Goal: Task Accomplishment & Management: Use online tool/utility

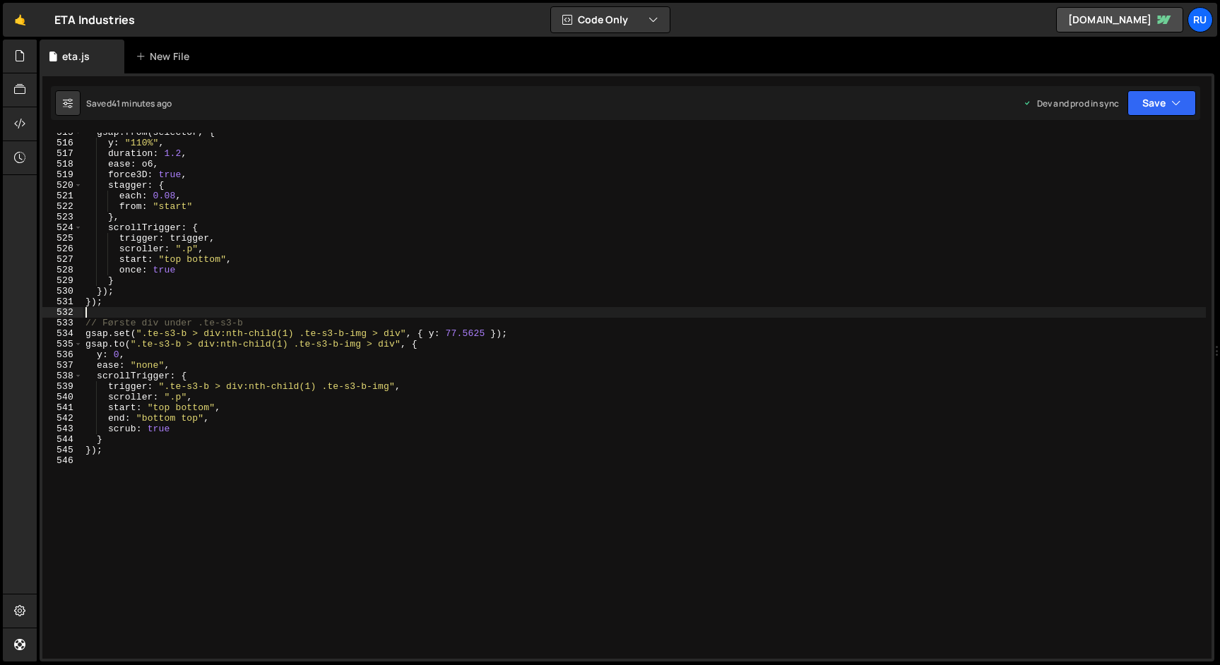
scroll to position [5449, 0]
click at [1166, 102] on button "Save" at bounding box center [1161, 102] width 68 height 25
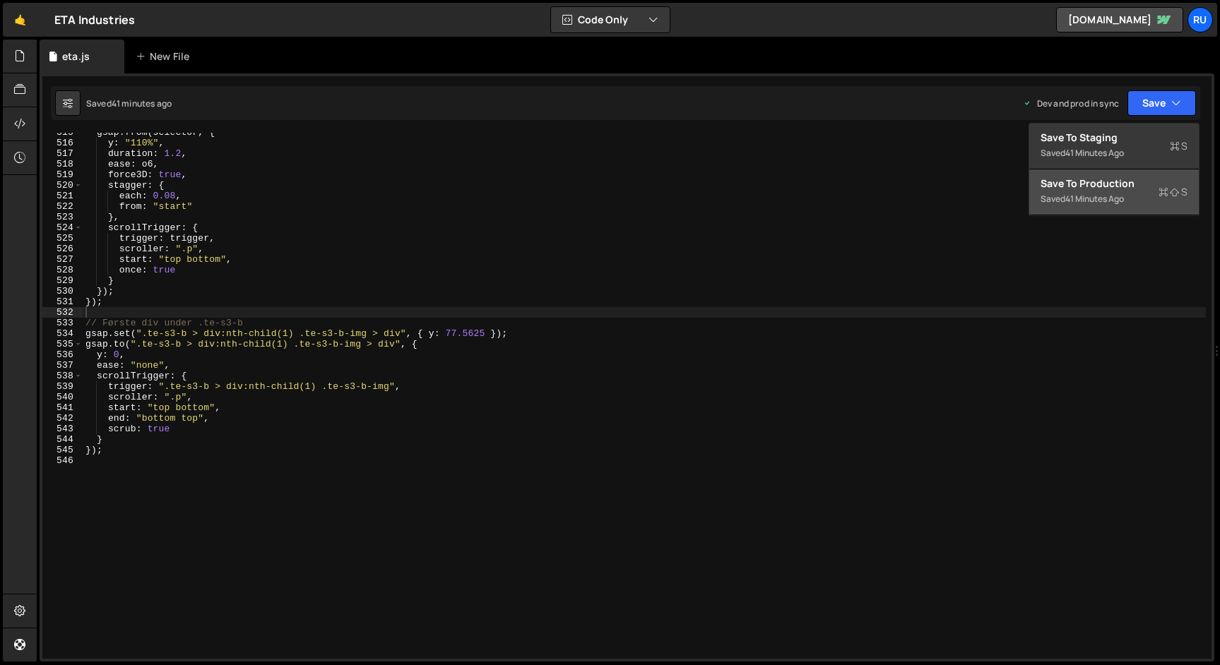
click at [1143, 201] on div "Saved 41 minutes ago" at bounding box center [1113, 199] width 147 height 17
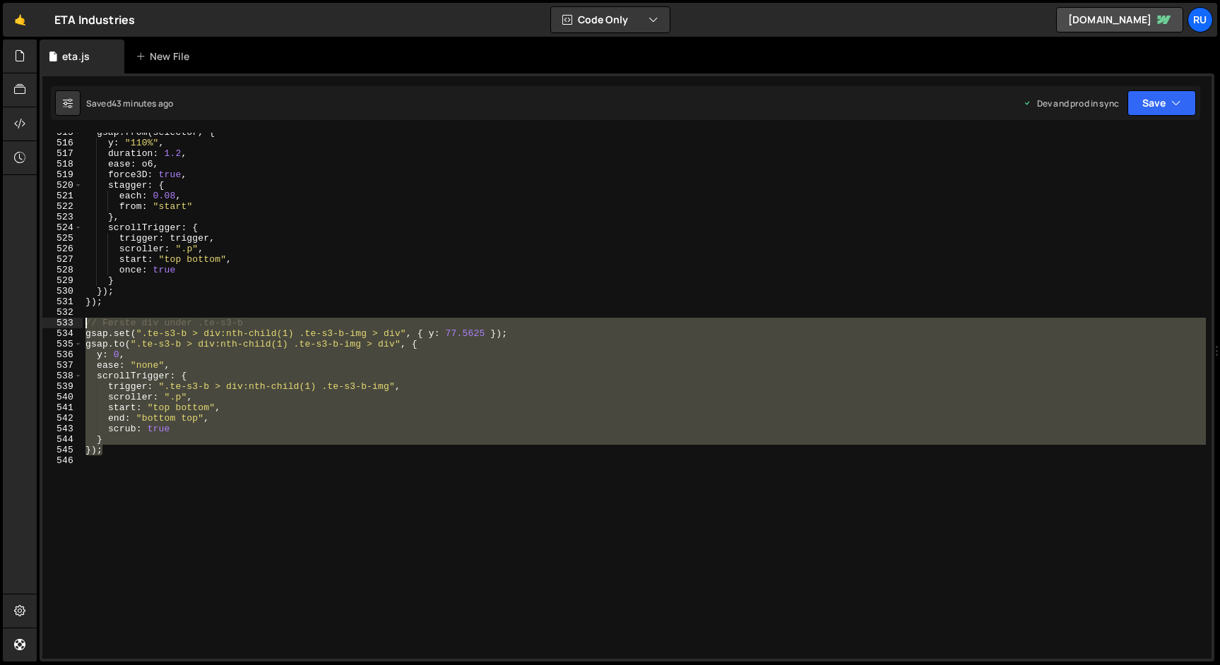
drag, startPoint x: 121, startPoint y: 451, endPoint x: 53, endPoint y: 324, distance: 144.1
click at [53, 324] on div "}); 515 516 517 518 519 520 521 522 523 524 525 526 527 528 529 530 531 532 533…" at bounding box center [626, 396] width 1169 height 526
paste textarea
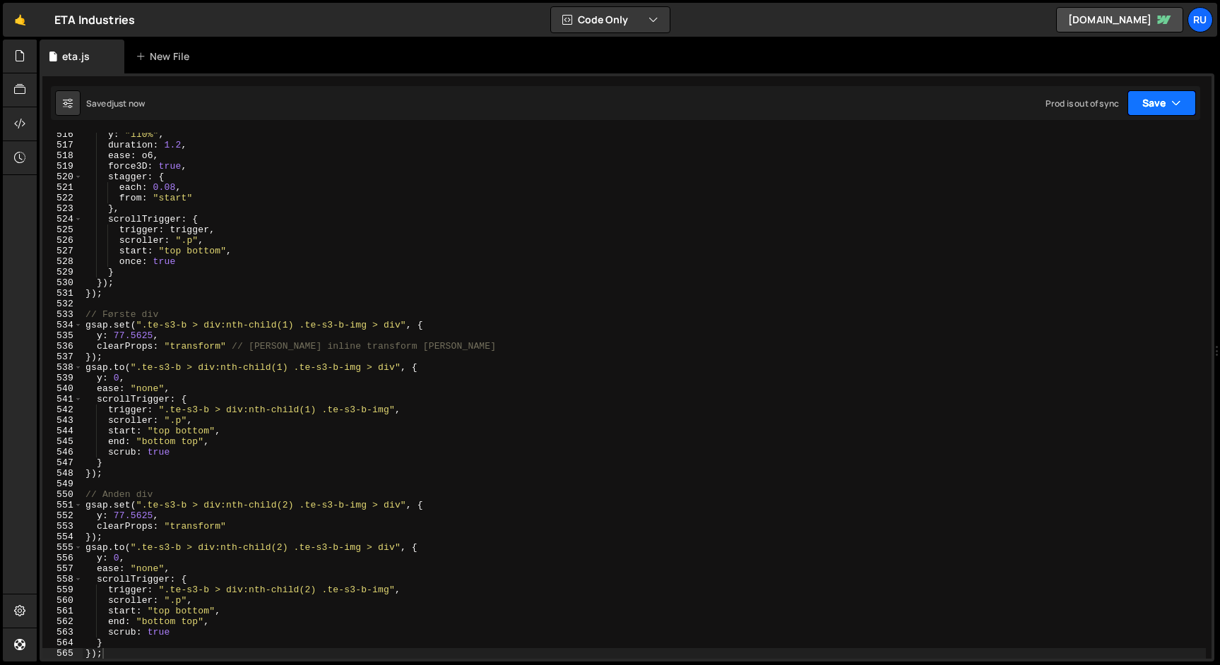
click at [1150, 105] on button "Save" at bounding box center [1161, 102] width 68 height 25
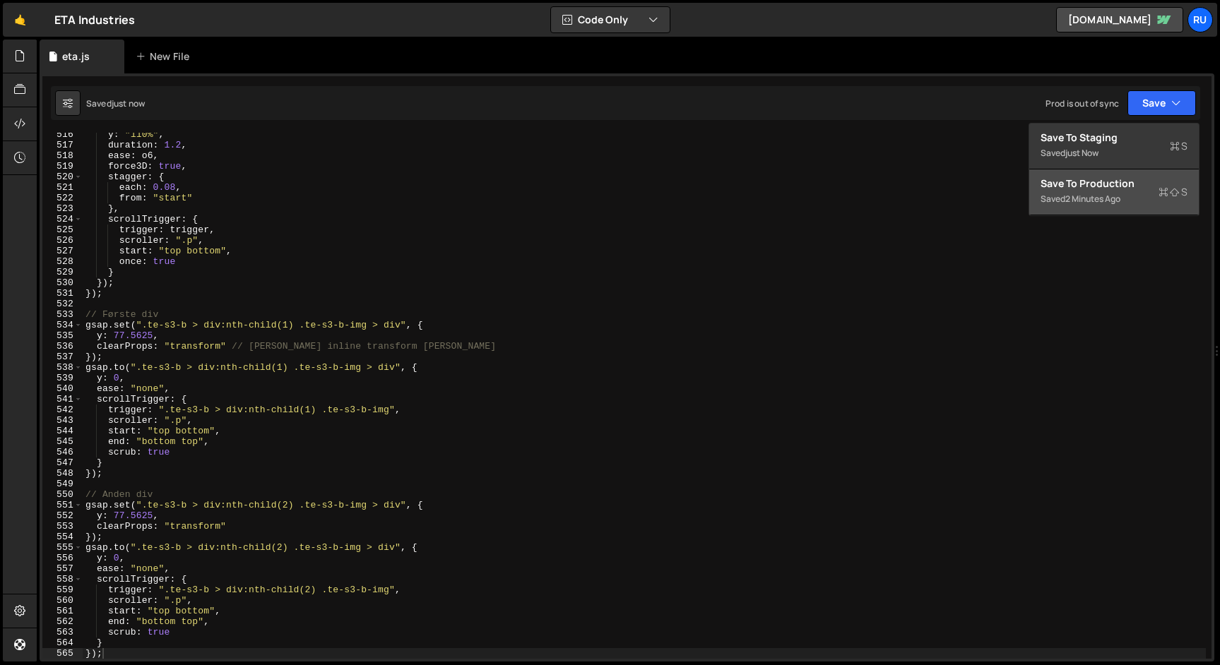
click at [1088, 198] on div "2 minutes ago" at bounding box center [1092, 199] width 55 height 12
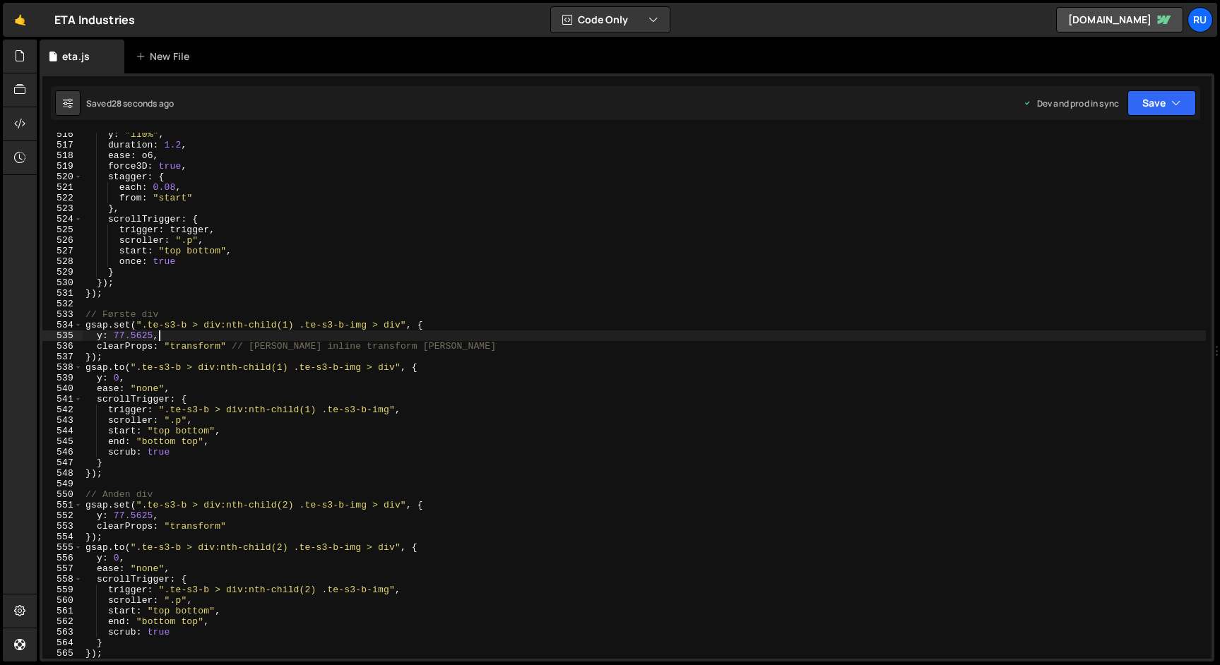
click at [399, 335] on div "y : "110%" , duration : 1.2 , ease : o6 , force3D : true , stagger : { each : 0…" at bounding box center [644, 402] width 1123 height 547
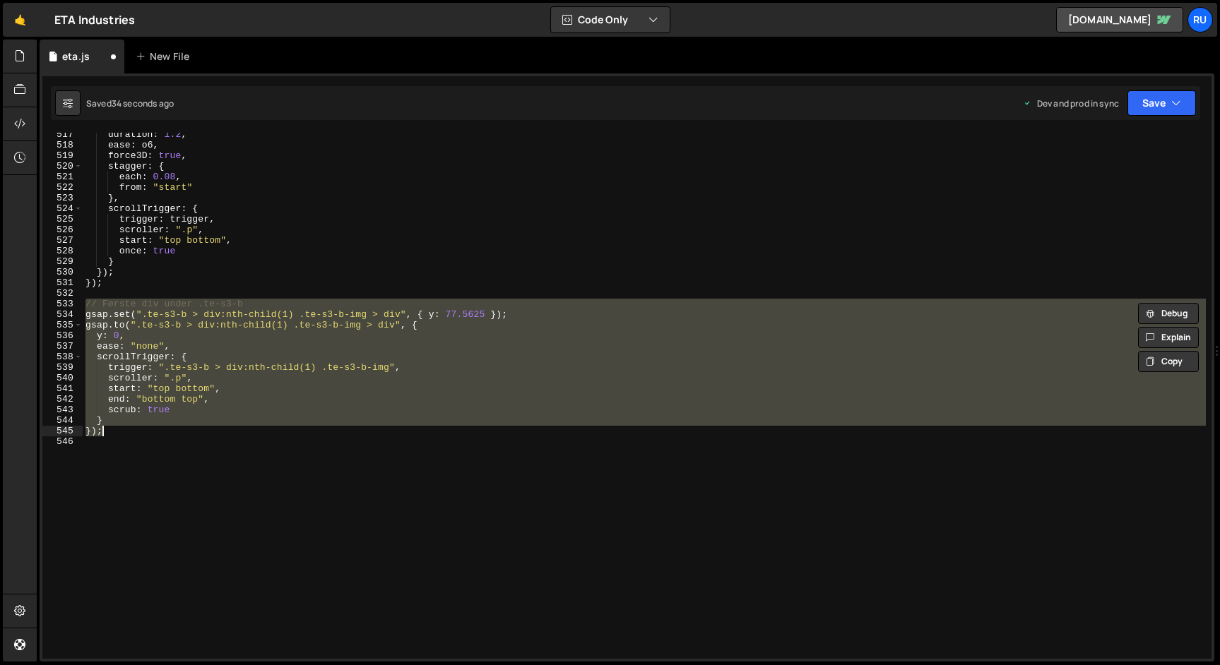
click at [458, 314] on div "duration : 1.2 , ease : o6 , force3D : true , stagger : { each : 0.08 , from : …" at bounding box center [644, 396] width 1123 height 526
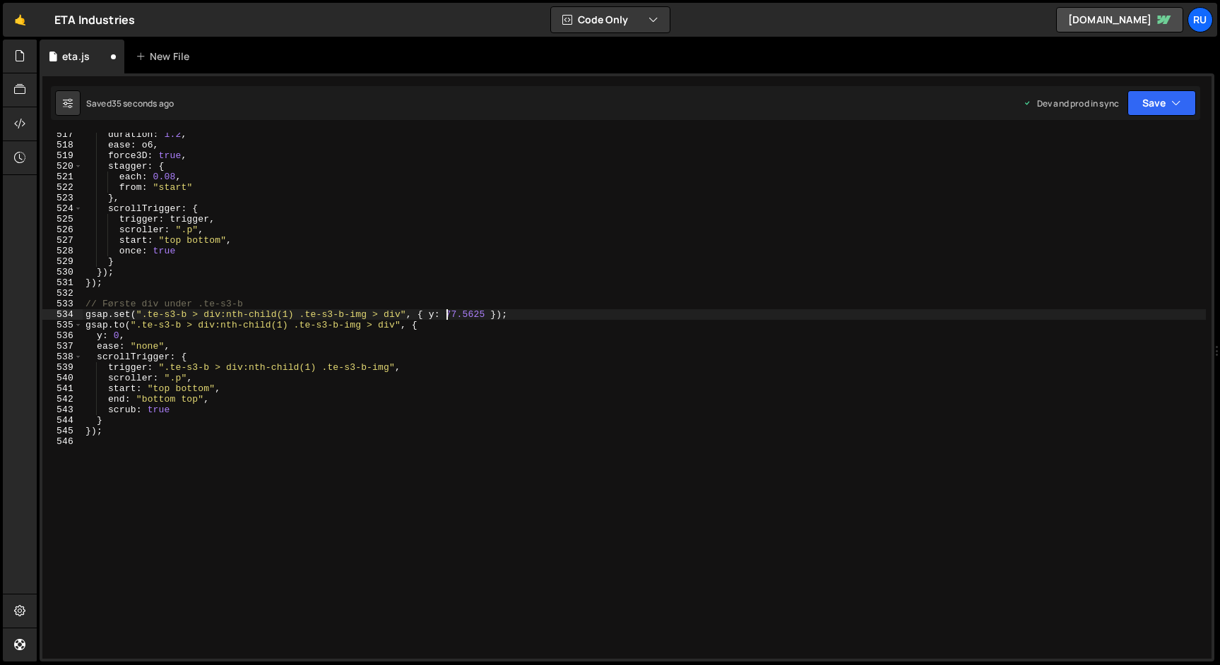
drag, startPoint x: 446, startPoint y: 315, endPoint x: 447, endPoint y: 323, distance: 8.6
click at [446, 315] on div "duration : 1.2 , ease : o6 , force3D : true , stagger : { each : 0.08 , from : …" at bounding box center [644, 402] width 1123 height 547
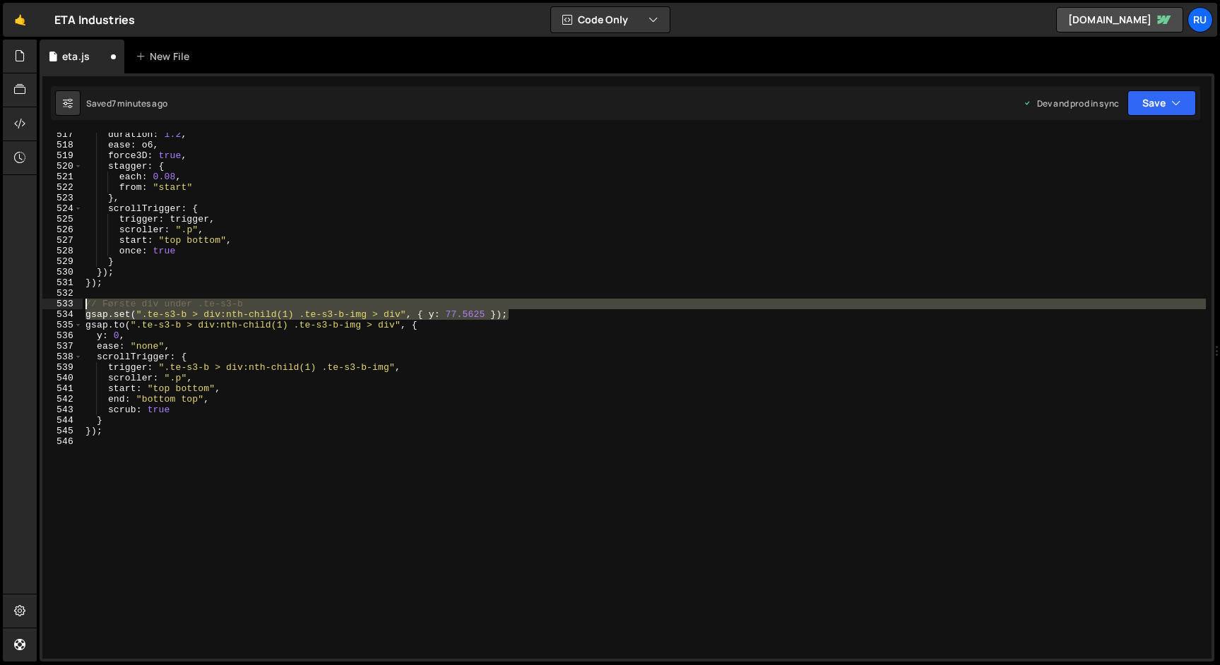
drag, startPoint x: 234, startPoint y: 315, endPoint x: 10, endPoint y: 303, distance: 224.9
click at [10, 303] on div "Hold on a sec... Are you certain you wish to leave this page? Any changes you'v…" at bounding box center [610, 332] width 1220 height 665
type textarea "// Første div under .te-s3-b gsap.set(".te-s3-b > div:nth-child(1) .te-s3-b-img…"
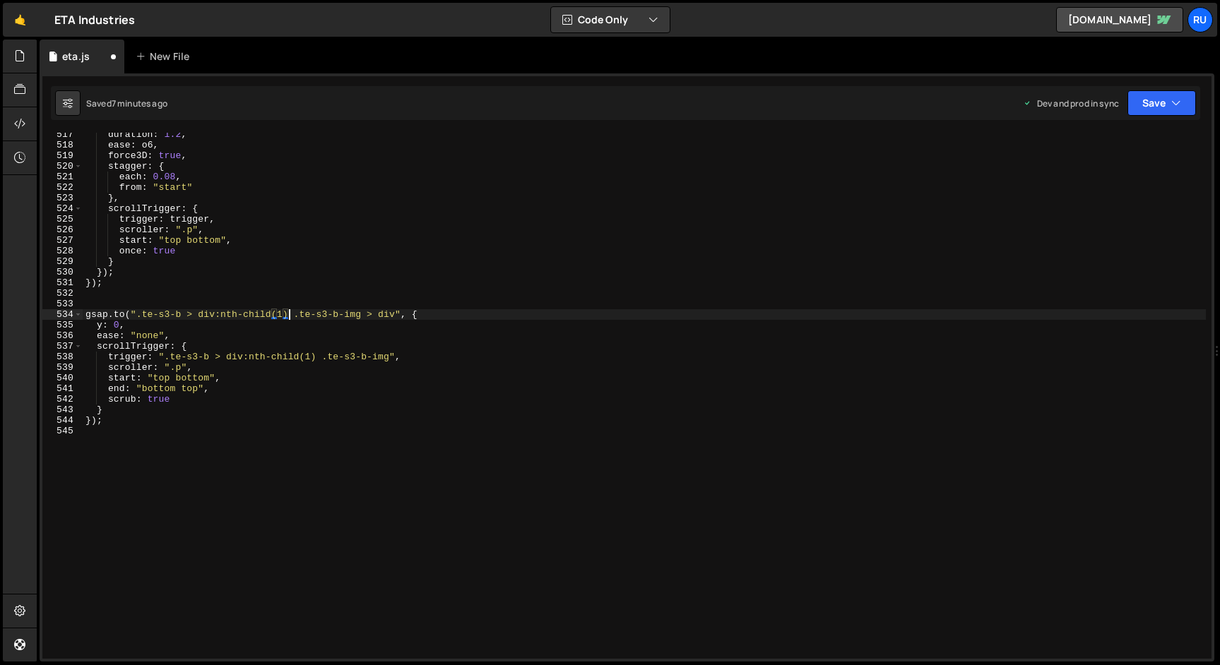
drag, startPoint x: 286, startPoint y: 315, endPoint x: 287, endPoint y: 375, distance: 60.0
click at [287, 316] on div "duration : 1.2 , ease : o6 , force3D : true , stagger : { each : 0.08 , from : …" at bounding box center [644, 402] width 1123 height 547
type textarea "[DOMAIN_NAME](".te-s3-b > div .te-s3-b-img > div", {"
click at [1159, 105] on button "Save" at bounding box center [1161, 102] width 68 height 25
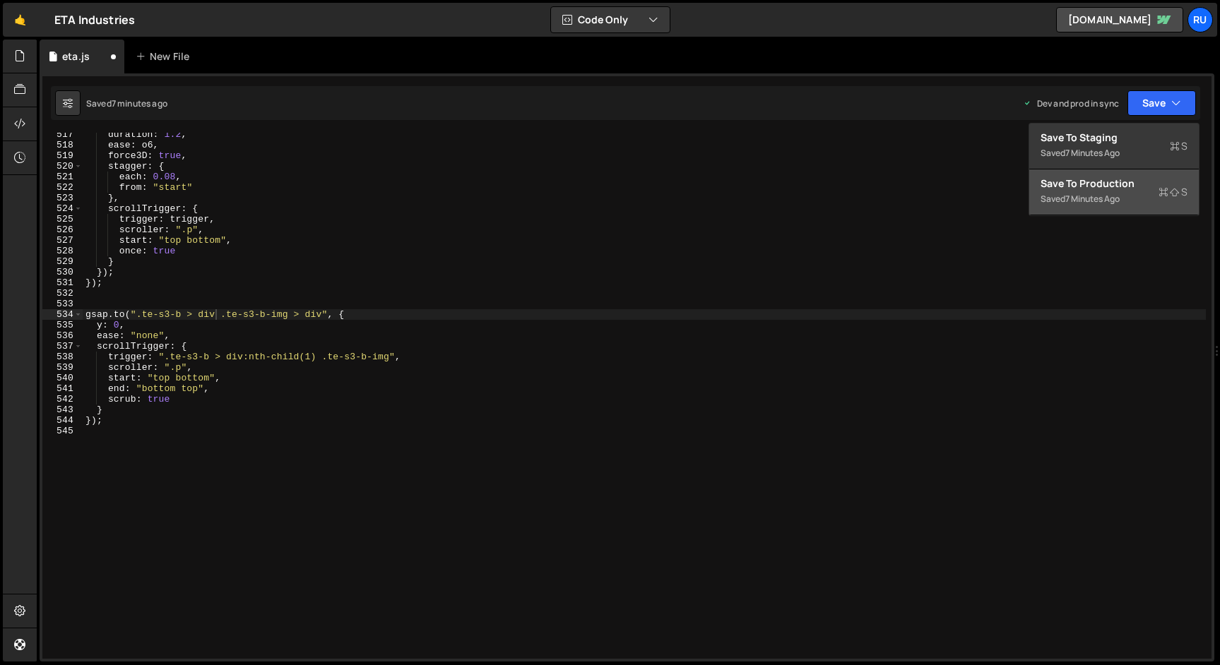
drag, startPoint x: 413, startPoint y: 439, endPoint x: 404, endPoint y: 435, distance: 9.8
click at [409, 438] on div "duration : 1.2 , ease : o6 , force3D : true , stagger : { each : 0.08 , from : …" at bounding box center [644, 402] width 1123 height 547
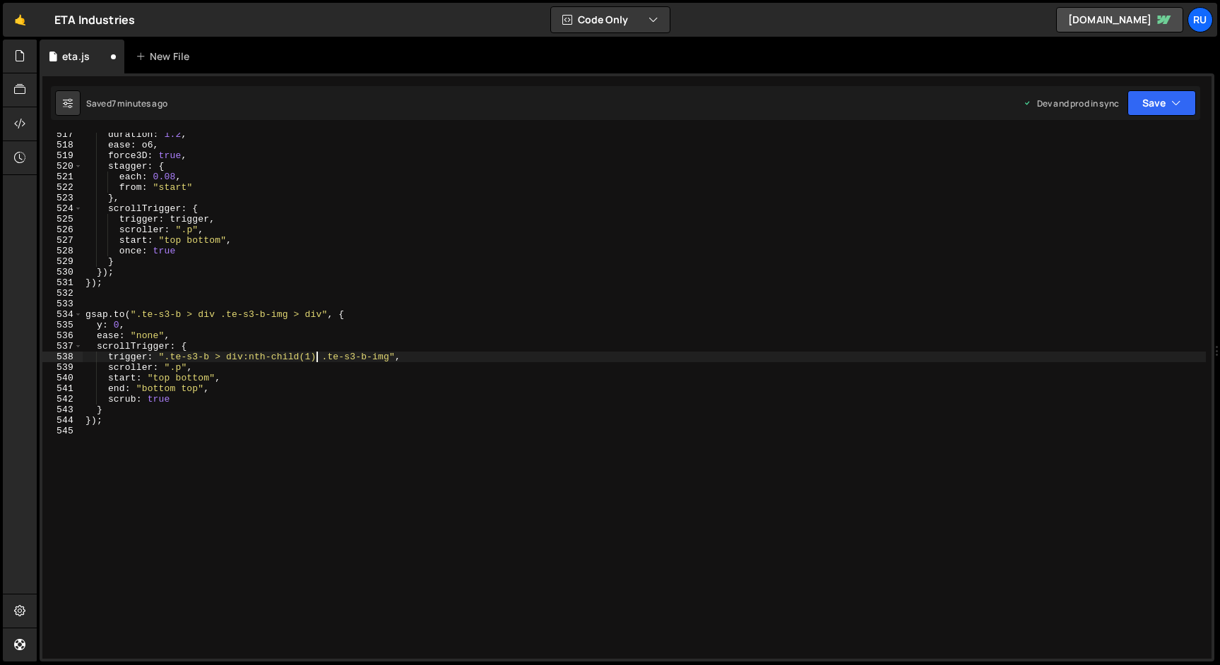
drag, startPoint x: 315, startPoint y: 357, endPoint x: 294, endPoint y: 358, distance: 21.2
click at [315, 357] on div "duration : 1.2 , ease : o6 , force3D : true , stagger : { each : 0.08 , from : …" at bounding box center [644, 402] width 1123 height 547
click at [1147, 103] on button "Save" at bounding box center [1161, 102] width 68 height 25
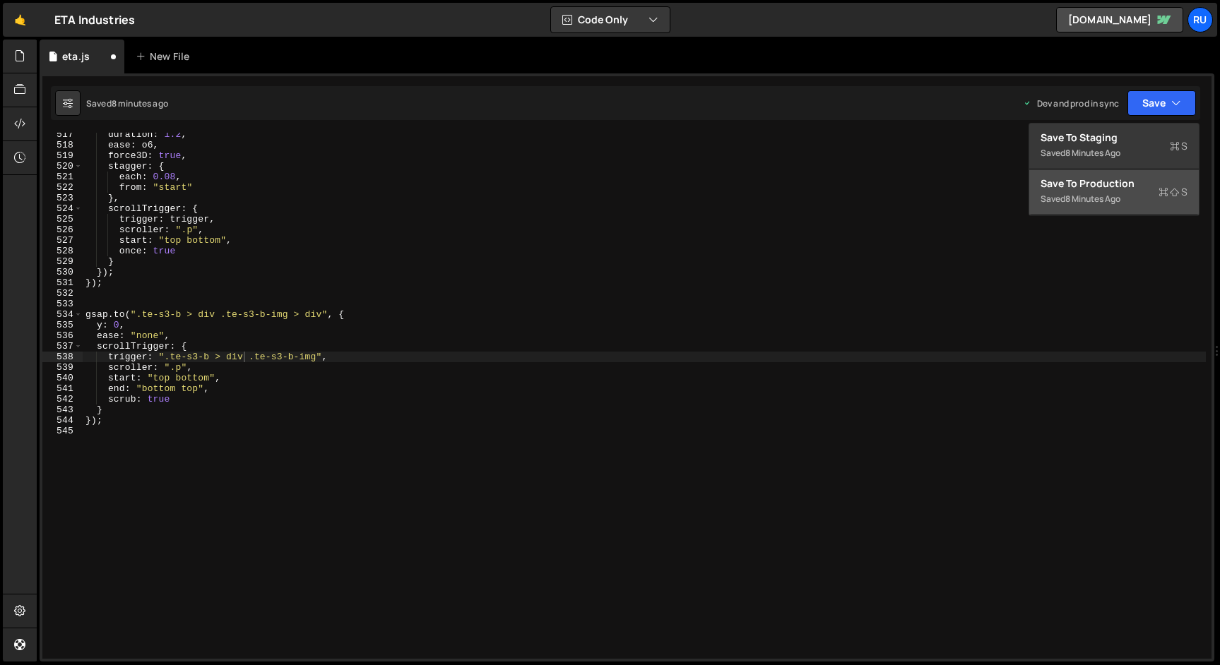
click at [1115, 186] on div "Save to Production S" at bounding box center [1113, 184] width 147 height 14
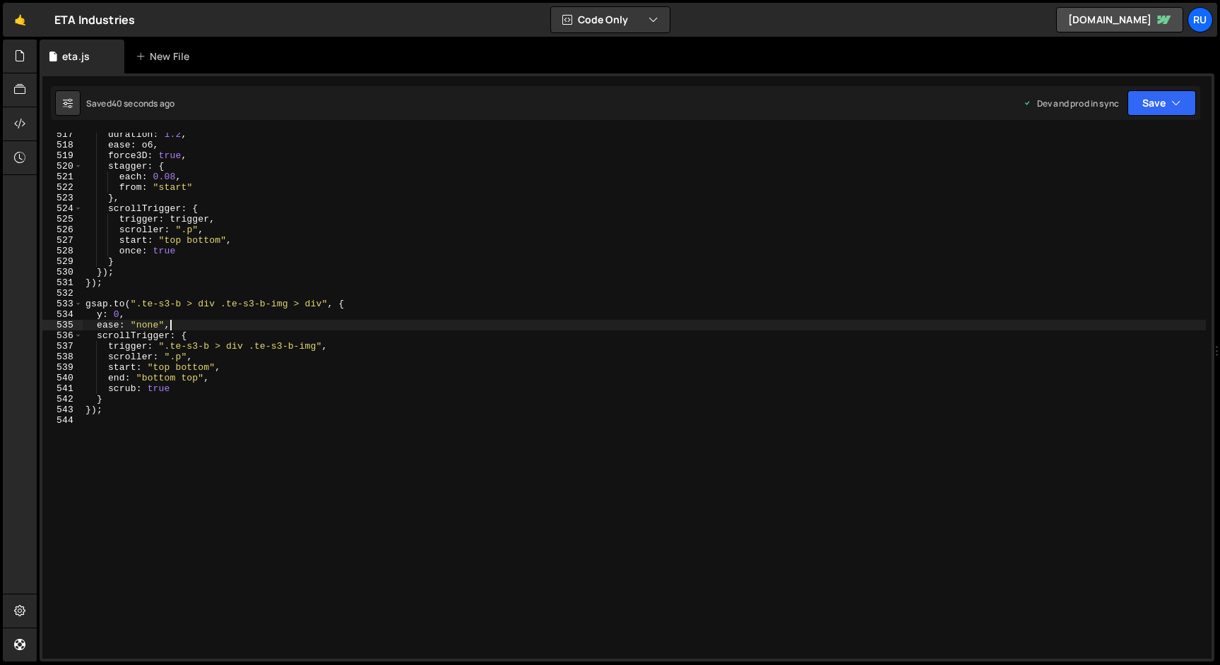
click at [229, 328] on div "duration : 1.2 , ease : o6 , force3D : true , stagger : { each : 0.08 , from : …" at bounding box center [644, 402] width 1123 height 547
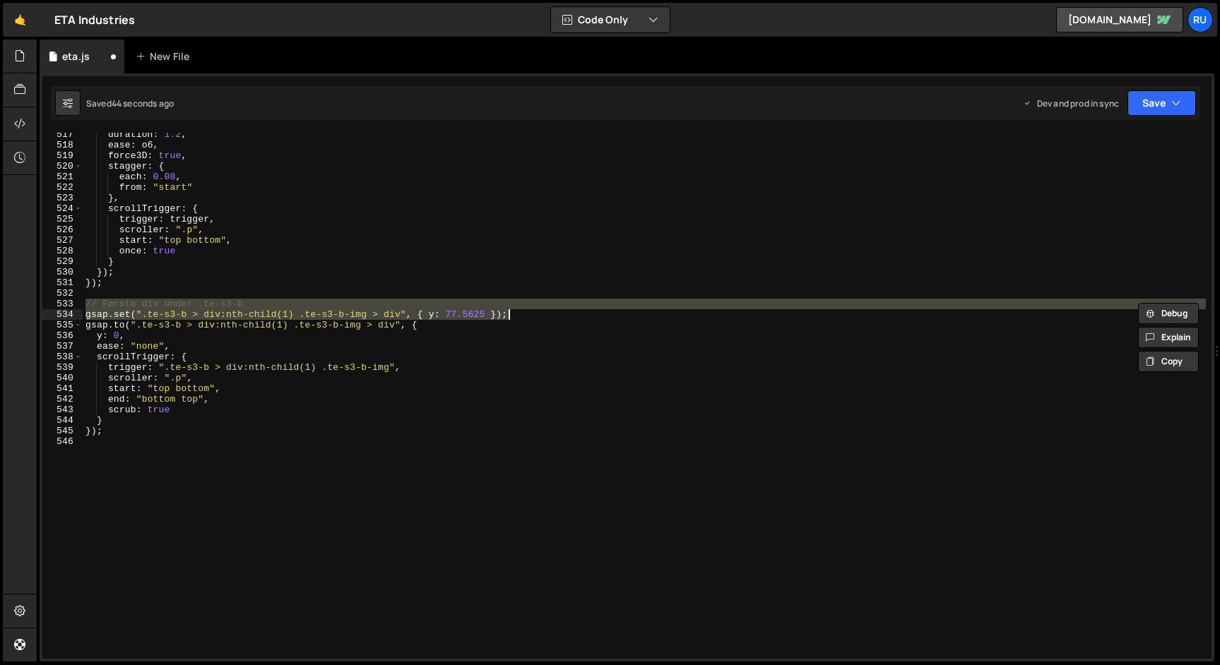
click at [229, 330] on div "duration : 1.2 , ease : o6 , force3D : true , stagger : { each : 0.08 , from : …" at bounding box center [644, 402] width 1123 height 547
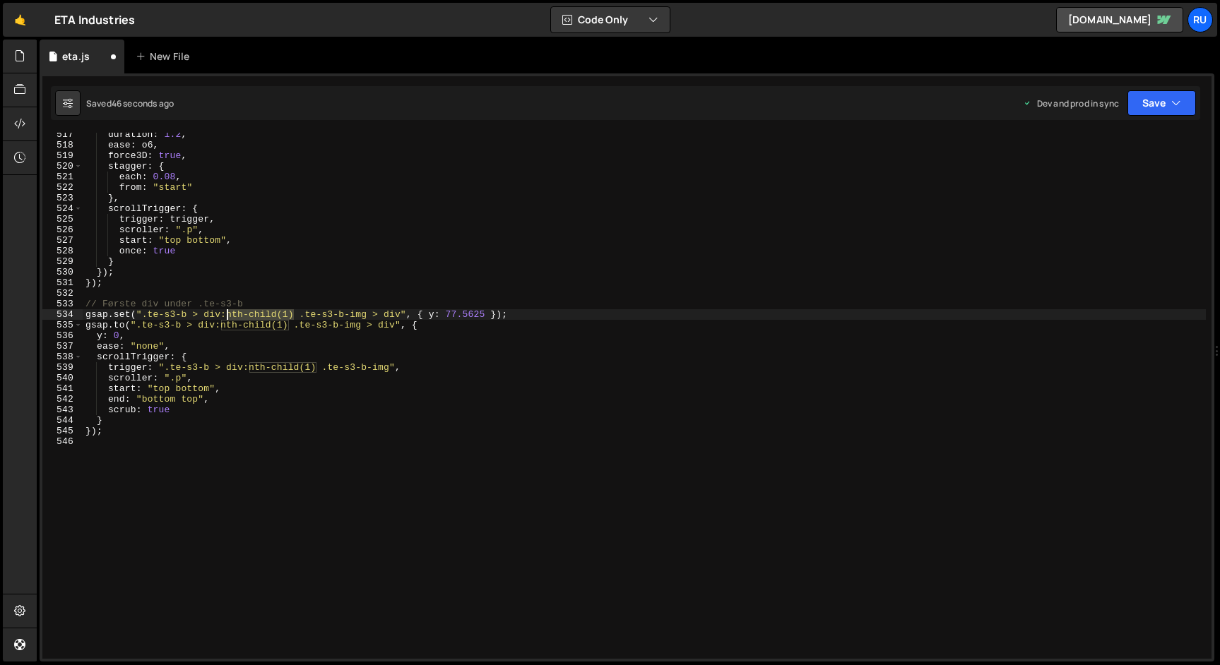
drag, startPoint x: 296, startPoint y: 316, endPoint x: 182, endPoint y: 306, distance: 114.1
click at [222, 315] on div "duration : 1.2 , ease : o6 , force3D : true , stagger : { each : 0.08 , from : …" at bounding box center [644, 402] width 1123 height 547
drag, startPoint x: 290, startPoint y: 323, endPoint x: 211, endPoint y: 328, distance: 79.2
click at [217, 328] on div "duration : 1.2 , ease : o6 , force3D : true , stagger : { each : 0.08 , from : …" at bounding box center [644, 402] width 1123 height 547
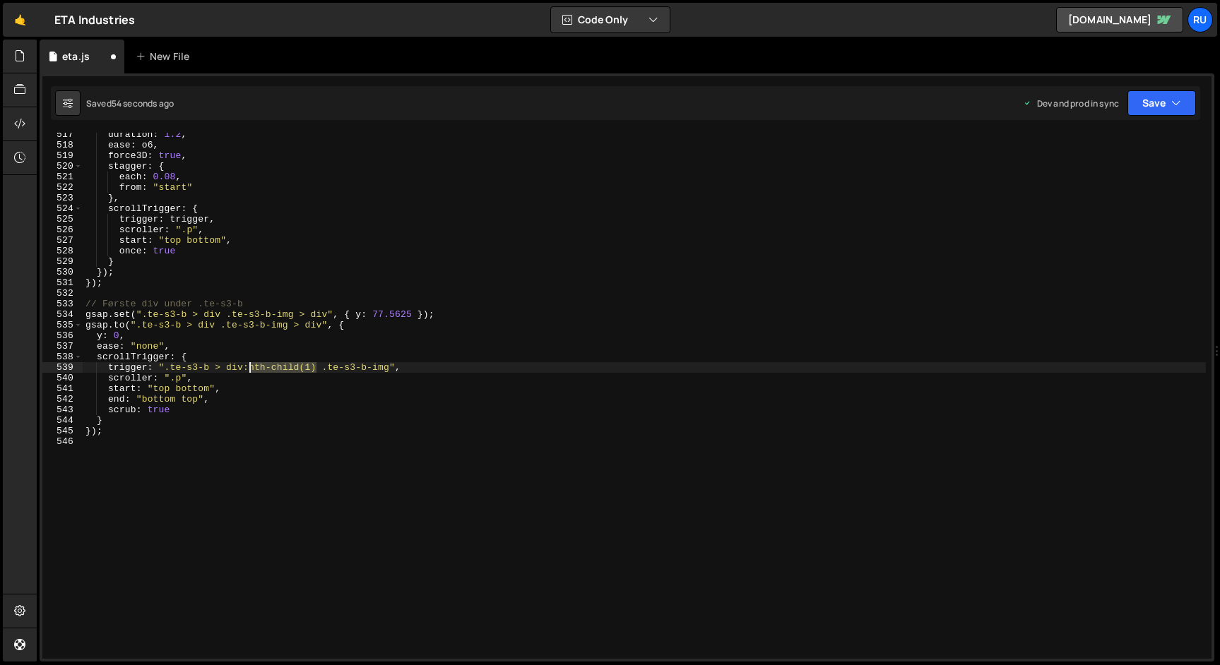
drag, startPoint x: 317, startPoint y: 369, endPoint x: 244, endPoint y: 367, distance: 73.5
click at [247, 369] on div "duration : 1.2 , ease : o6 , force3D : true , stagger : { each : 0.08 , from : …" at bounding box center [644, 402] width 1123 height 547
click at [1171, 108] on icon "button" at bounding box center [1176, 103] width 10 height 14
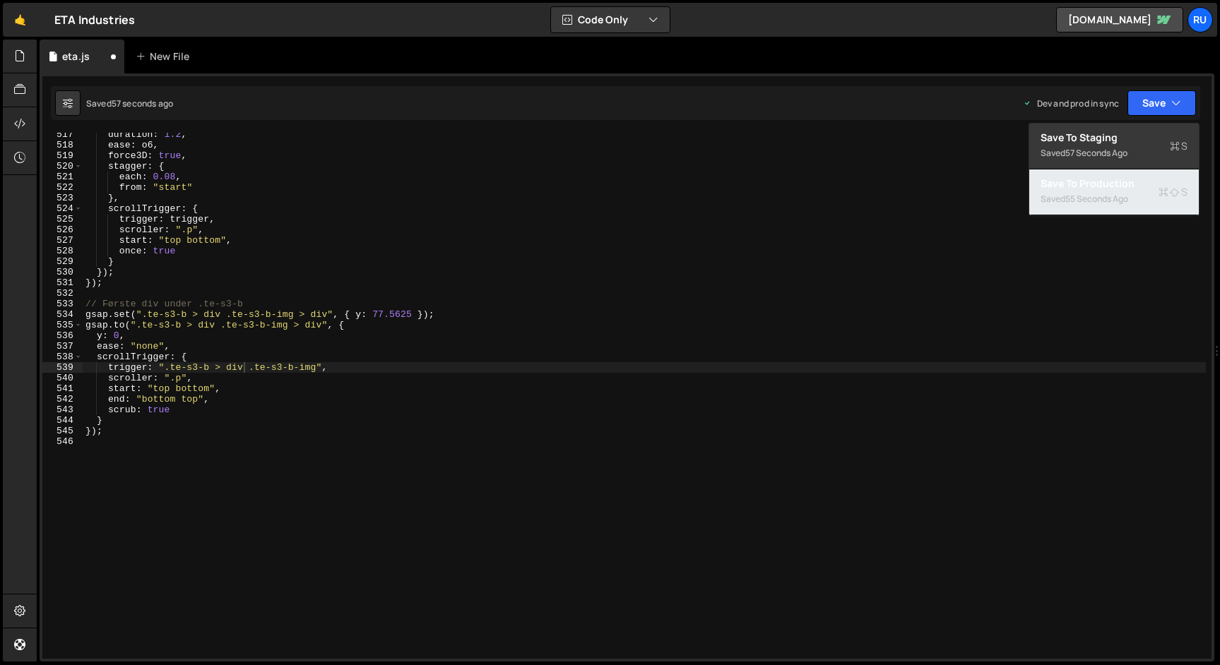
click at [1118, 188] on div "Save to Production S" at bounding box center [1113, 184] width 147 height 14
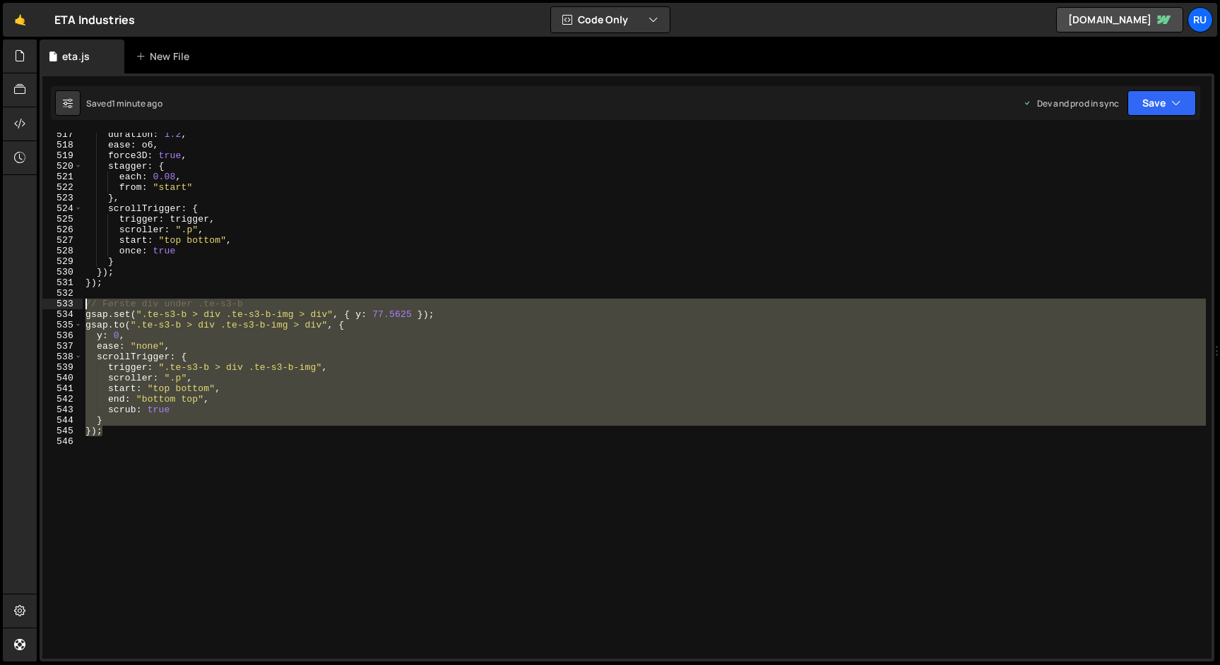
drag, startPoint x: 123, startPoint y: 427, endPoint x: 32, endPoint y: 308, distance: 149.6
click at [32, 308] on div "Hold on a sec... Are you certain you wish to leave this page? Any changes you'v…" at bounding box center [610, 332] width 1220 height 665
paste textarea "gsap.set(""
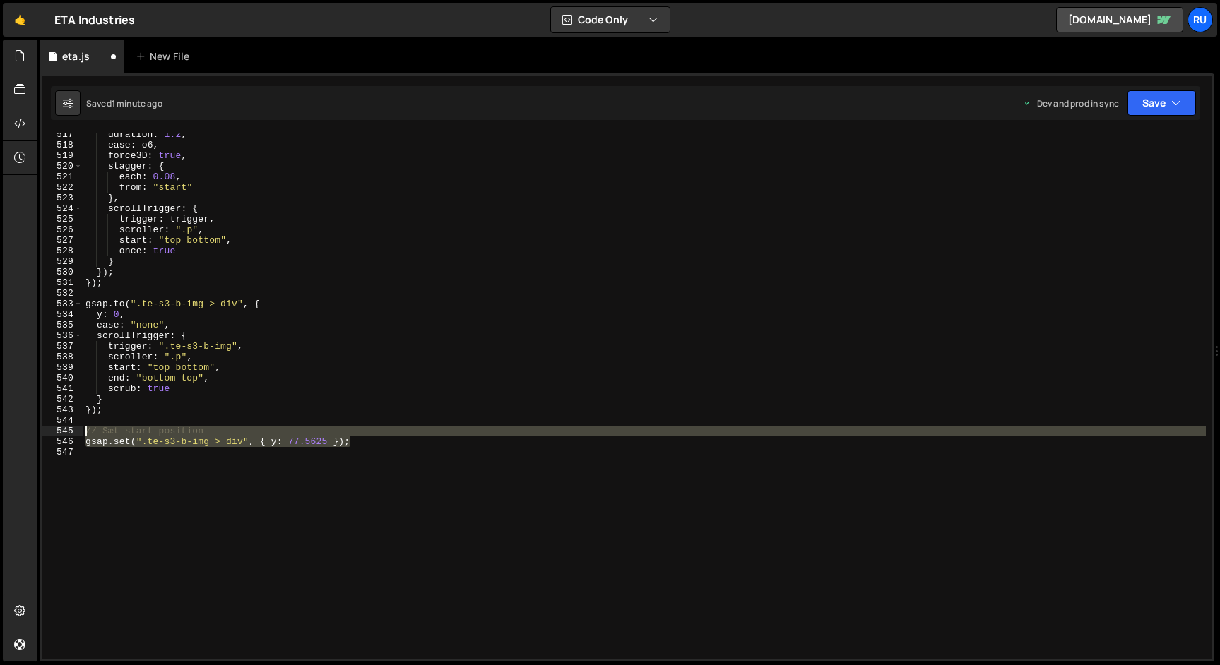
drag, startPoint x: 369, startPoint y: 442, endPoint x: 35, endPoint y: 432, distance: 334.9
click at [35, 432] on div "Hold on a sec... Are you certain you wish to leave this page? Any changes you'v…" at bounding box center [610, 332] width 1220 height 665
type textarea "// Sæt start position gsap.set(".te-s3-b-img > div", { y: 77.5625 });"
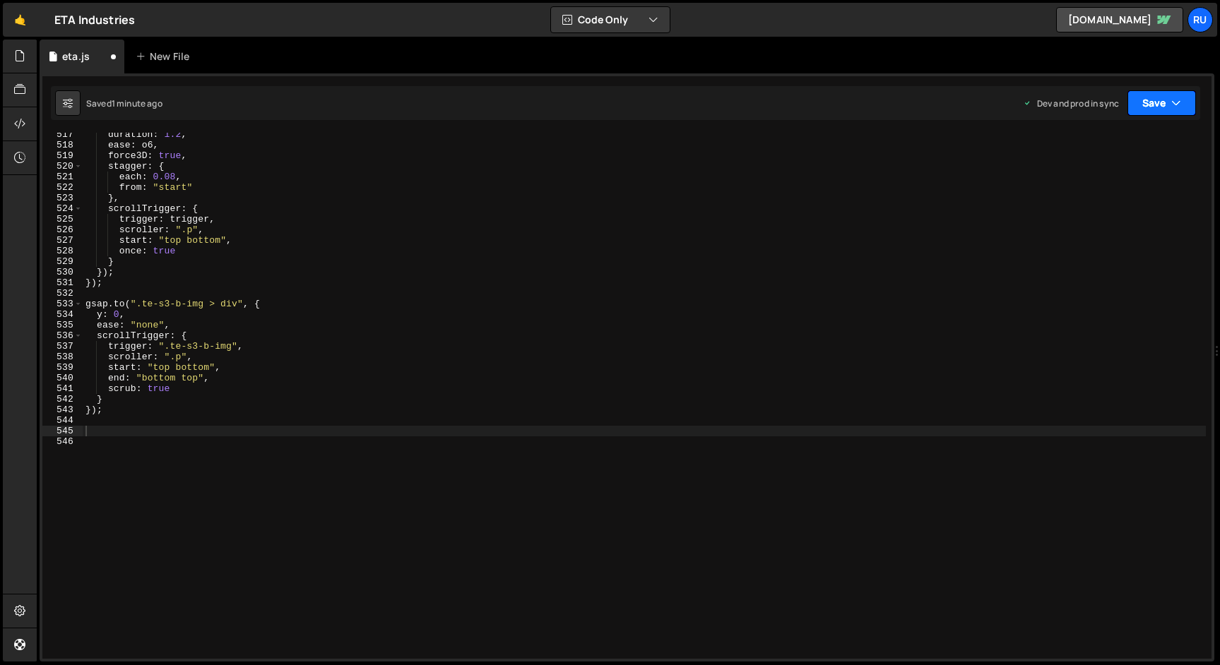
click at [1164, 108] on button "Save" at bounding box center [1161, 102] width 68 height 25
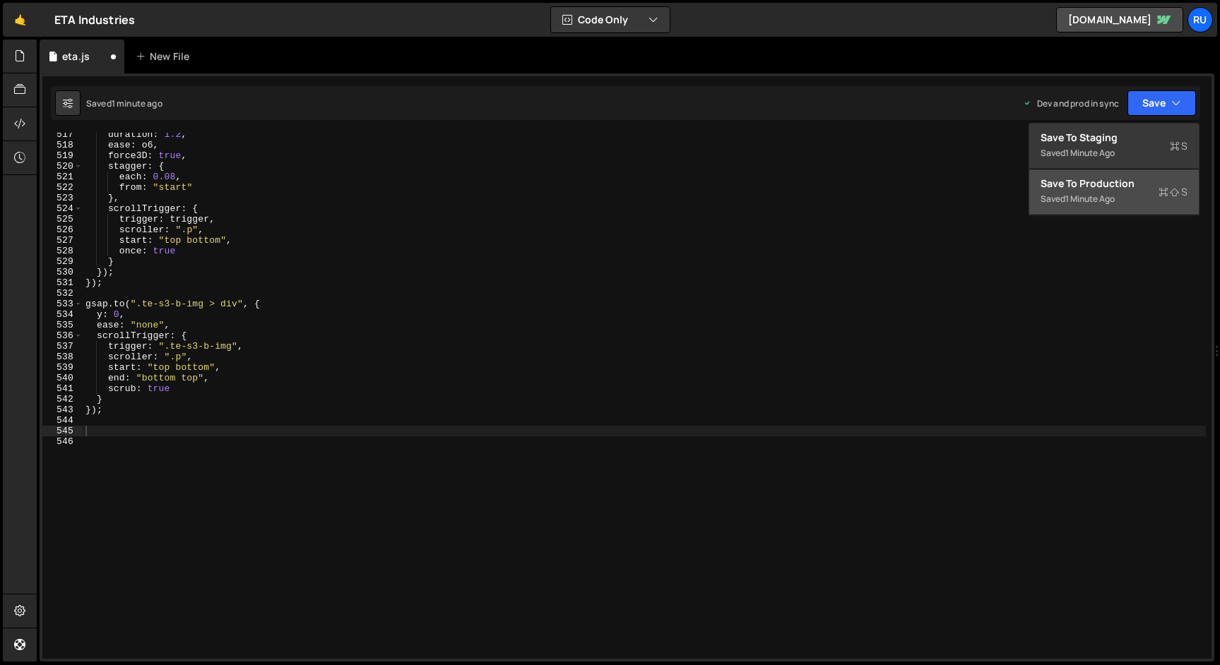
click at [1143, 186] on div "Save to Production S" at bounding box center [1113, 184] width 147 height 14
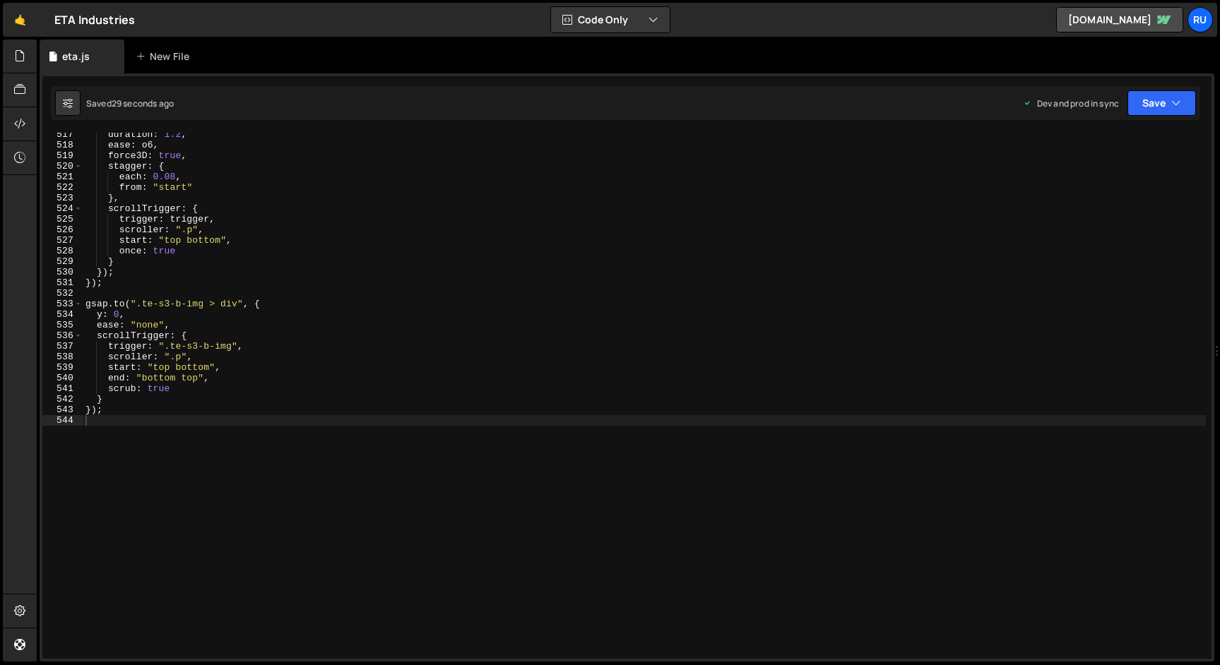
click at [167, 350] on div "duration : 1.2 , ease : o6 , force3D : true , stagger : { each : 0.08 , from : …" at bounding box center [644, 402] width 1123 height 547
click at [136, 302] on div "duration : 1.2 , ease : o6 , force3D : true , stagger : { each : 0.08 , from : …" at bounding box center [644, 402] width 1123 height 547
paste textarea ".te-s3-b"
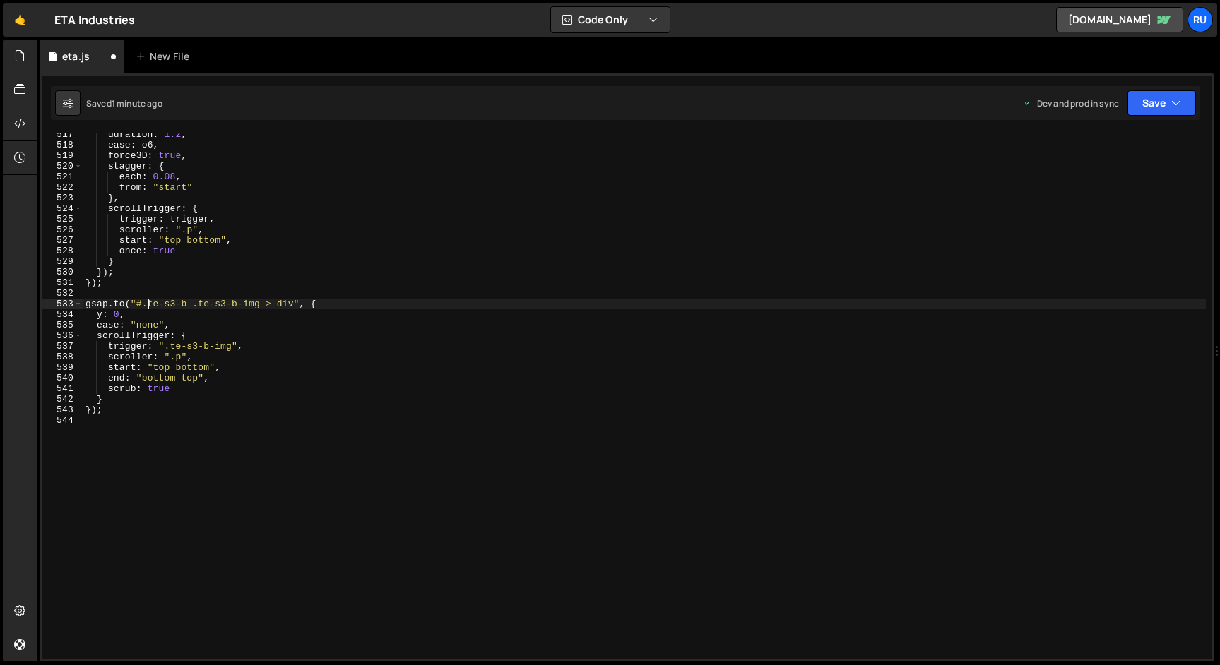
click at [148, 306] on div "duration : 1.2 , ease : o6 , force3D : true , stagger : { each : 0.08 , from : …" at bounding box center [644, 402] width 1123 height 547
drag, startPoint x: 181, startPoint y: 305, endPoint x: 136, endPoint y: 305, distance: 44.5
click at [136, 305] on div "duration : 1.2 , ease : o6 , force3D : true , stagger : { each : 0.08 , from : …" at bounding box center [644, 402] width 1123 height 547
drag, startPoint x: 164, startPoint y: 347, endPoint x: 176, endPoint y: 379, distance: 34.0
click at [165, 347] on div "duration : 1.2 , ease : o6 , force3D : true , stagger : { each : 0.08 , from : …" at bounding box center [644, 402] width 1123 height 547
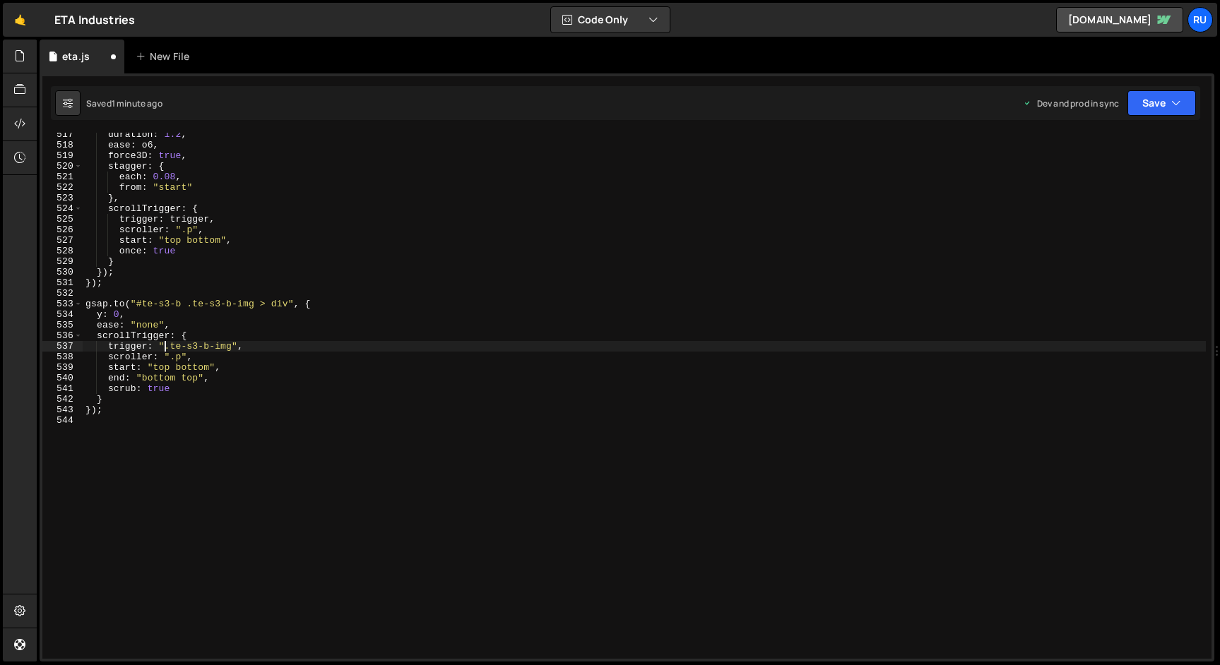
paste textarea "#te-s3-b"
drag, startPoint x: 1160, startPoint y: 95, endPoint x: 1156, endPoint y: 111, distance: 16.1
click at [1159, 95] on button "Save" at bounding box center [1161, 102] width 68 height 25
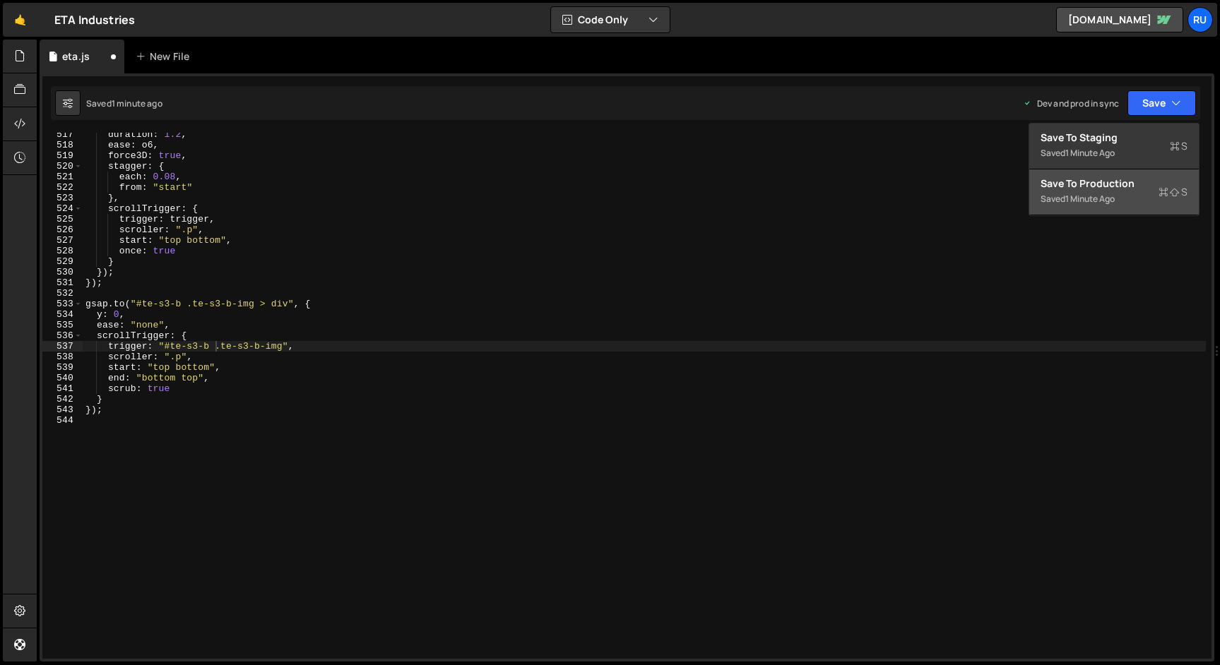
click at [1129, 189] on div "Save to Production S" at bounding box center [1113, 184] width 147 height 14
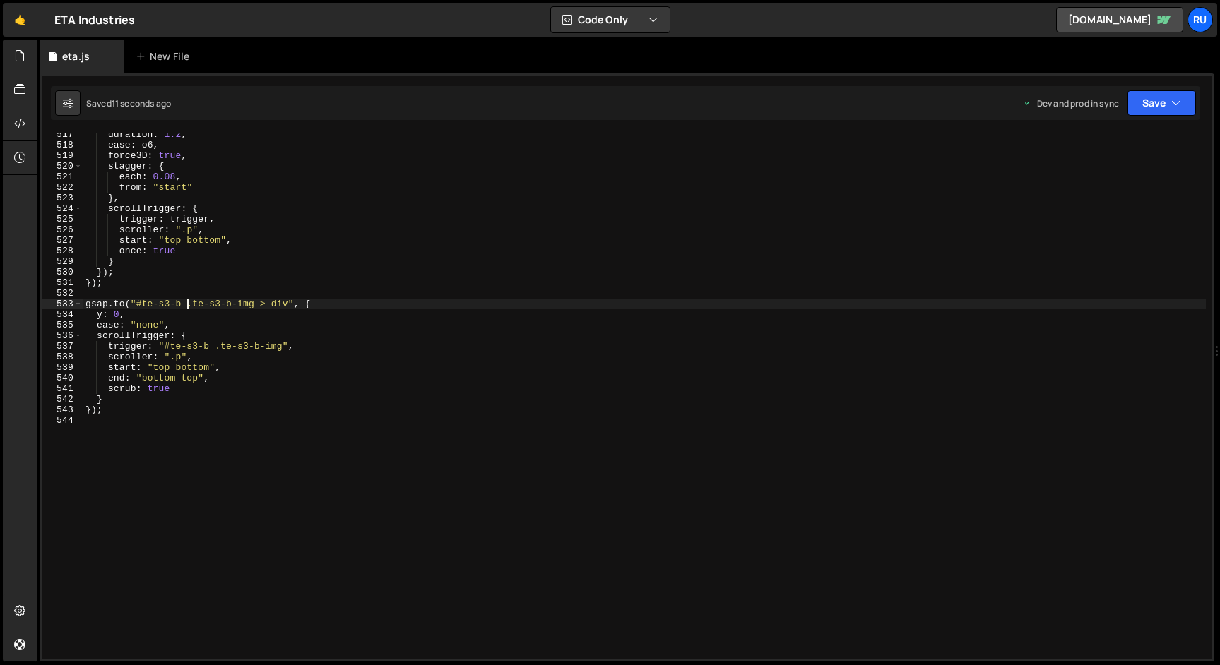
click at [186, 304] on div "duration : 1.2 , ease : o6 , force3D : true , stagger : { each : 0.08 , from : …" at bounding box center [644, 402] width 1123 height 547
drag, startPoint x: 203, startPoint y: 304, endPoint x: 219, endPoint y: 336, distance: 35.4
click at [203, 305] on div "duration : 1.2 , ease : o6 , force3D : true , stagger : { each : 0.08 , from : …" at bounding box center [644, 402] width 1123 height 547
drag, startPoint x: 215, startPoint y: 346, endPoint x: 239, endPoint y: 381, distance: 42.1
click at [219, 349] on div "duration : 1.2 , ease : o6 , force3D : true , stagger : { each : 0.08 , from : …" at bounding box center [644, 402] width 1123 height 547
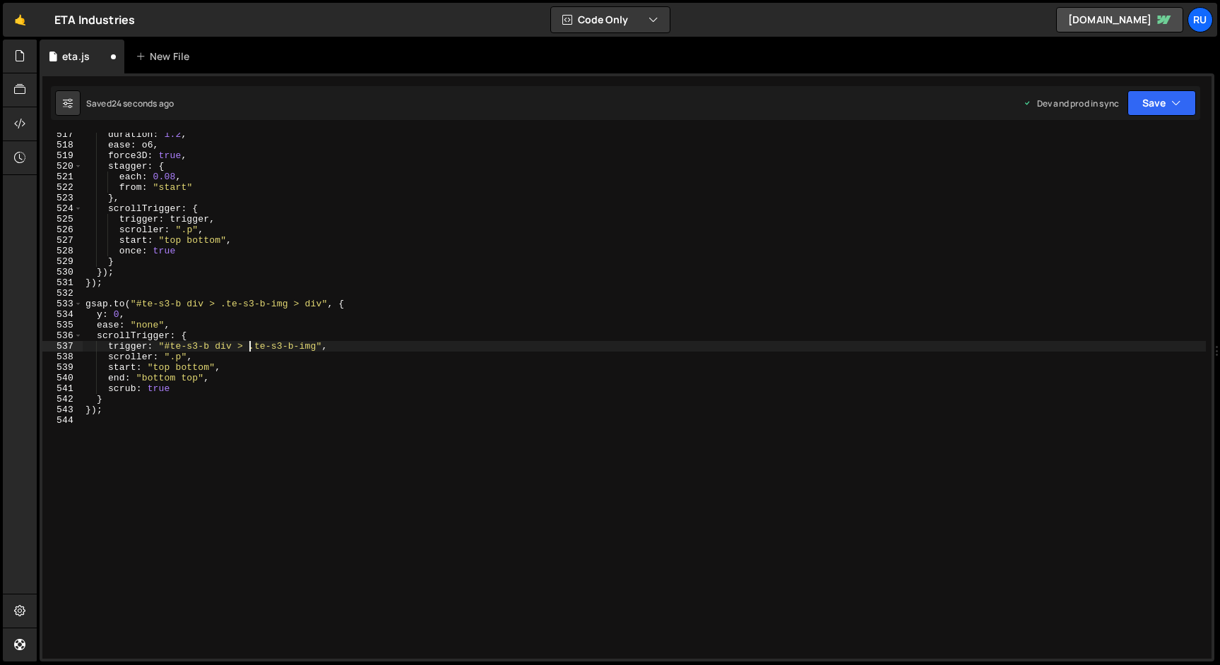
scroll to position [0, 12]
drag, startPoint x: 1146, startPoint y: 104, endPoint x: 1134, endPoint y: 147, distance: 44.7
click at [1147, 104] on button "Save" at bounding box center [1161, 102] width 68 height 25
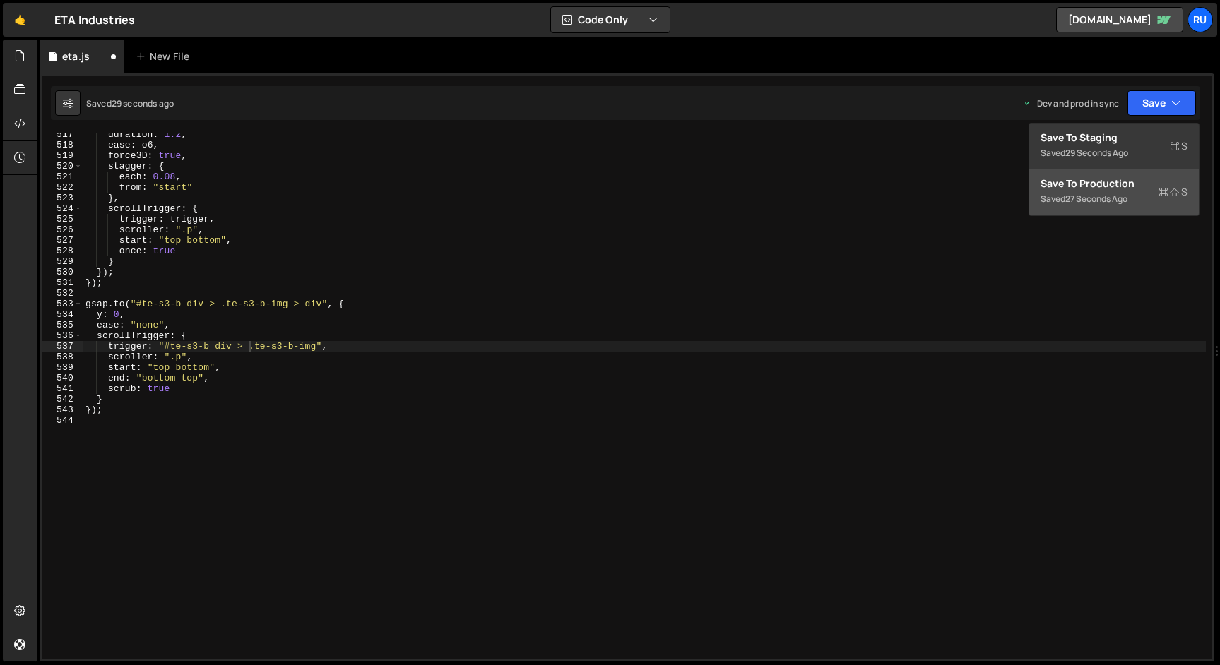
click at [1131, 189] on div "Save to Production S" at bounding box center [1113, 184] width 147 height 14
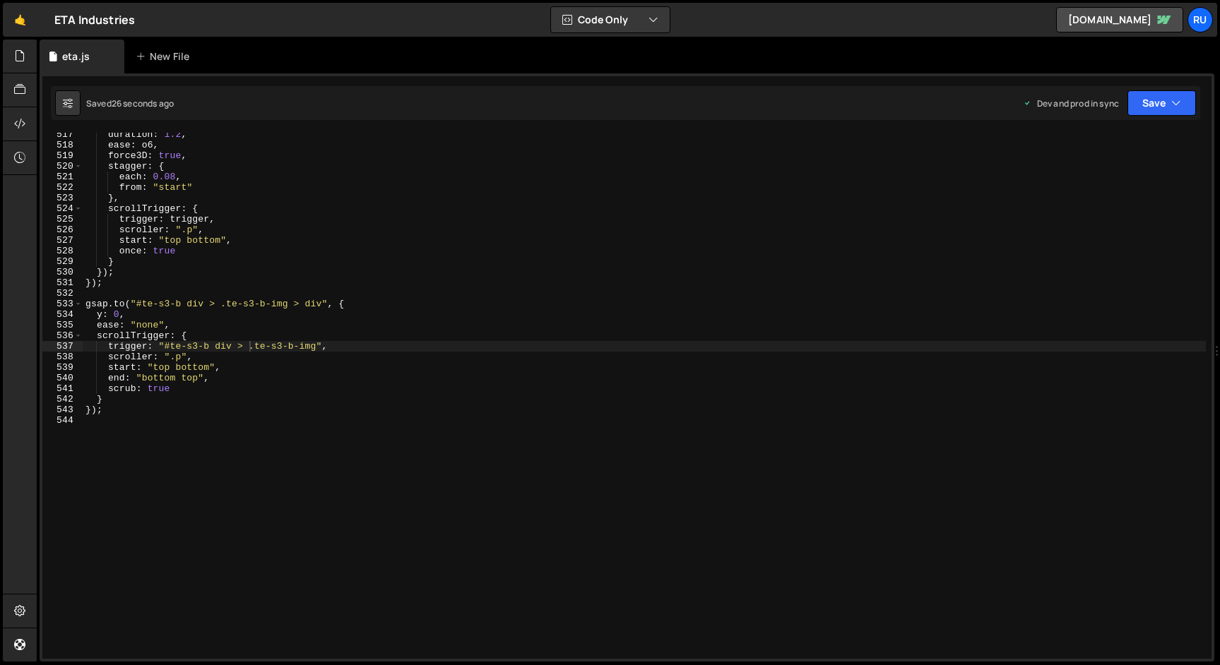
click at [203, 304] on div "duration : 1.2 , ease : o6 , force3D : true , stagger : { each : 0.08 , from : …" at bounding box center [644, 402] width 1123 height 547
paste textarea ":nth-child(1)"
drag, startPoint x: 232, startPoint y: 345, endPoint x: 244, endPoint y: 387, distance: 43.8
click at [234, 346] on div "duration : 1.2 , ease : o6 , force3D : true , stagger : { each : 0.08 , from : …" at bounding box center [644, 402] width 1123 height 547
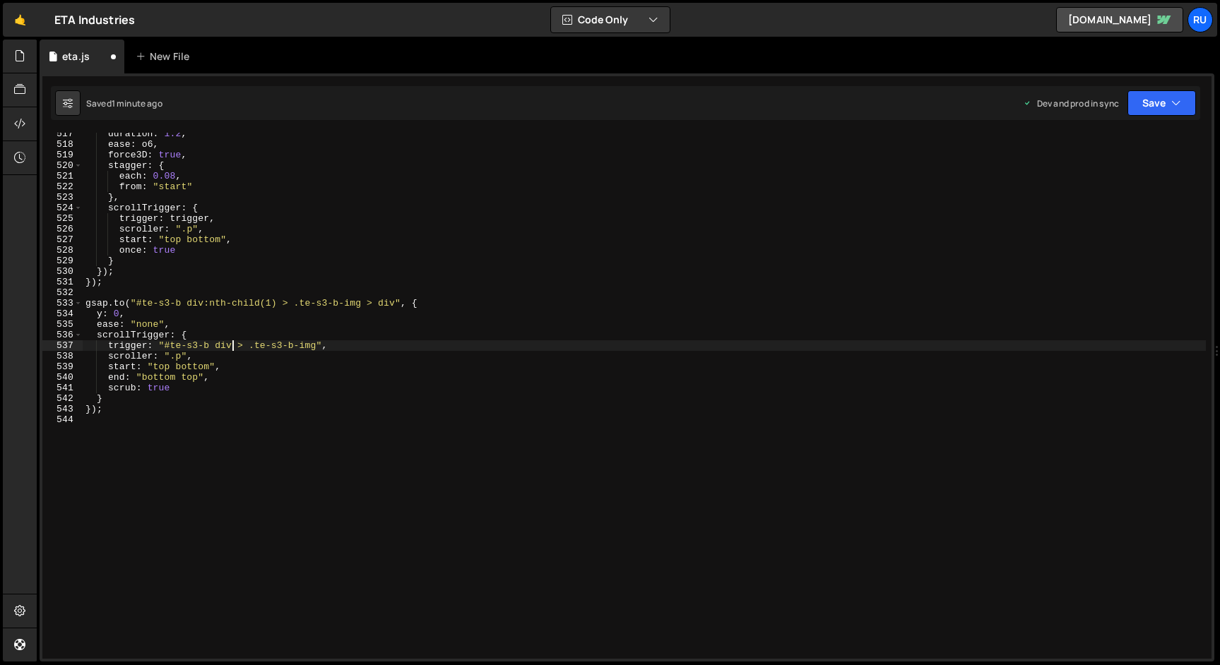
paste textarea ":nth-child(1)"
click at [1156, 97] on button "Save" at bounding box center [1161, 102] width 68 height 25
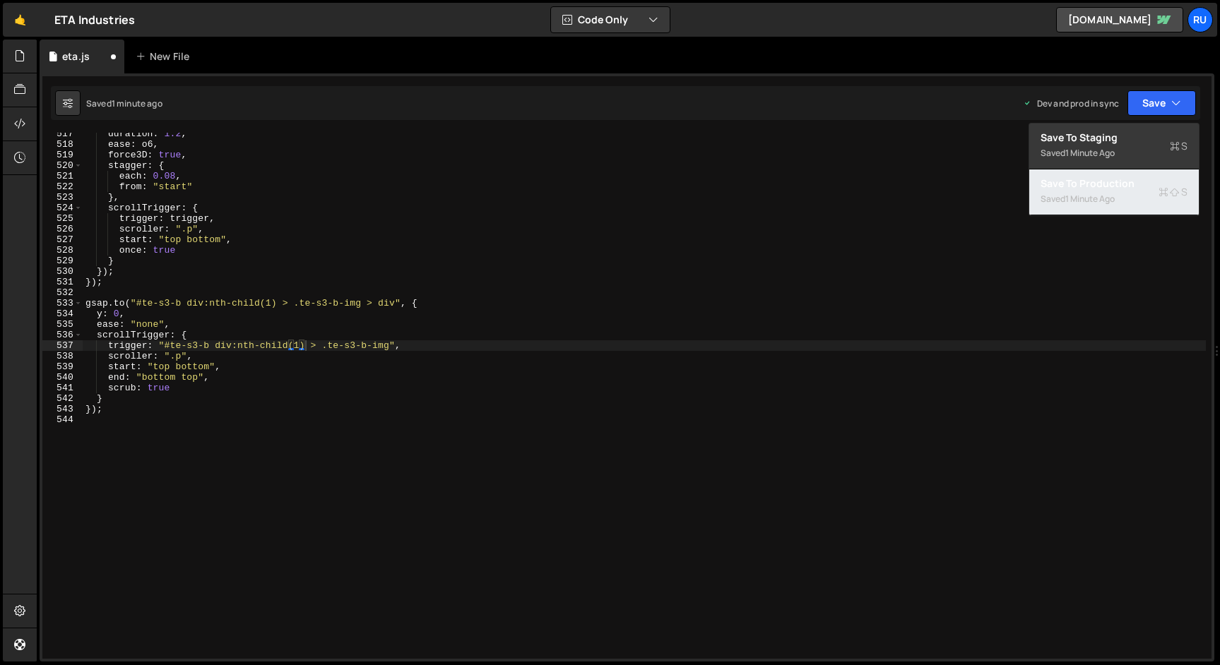
click at [1130, 193] on div "Saved 1 minute ago" at bounding box center [1113, 199] width 147 height 17
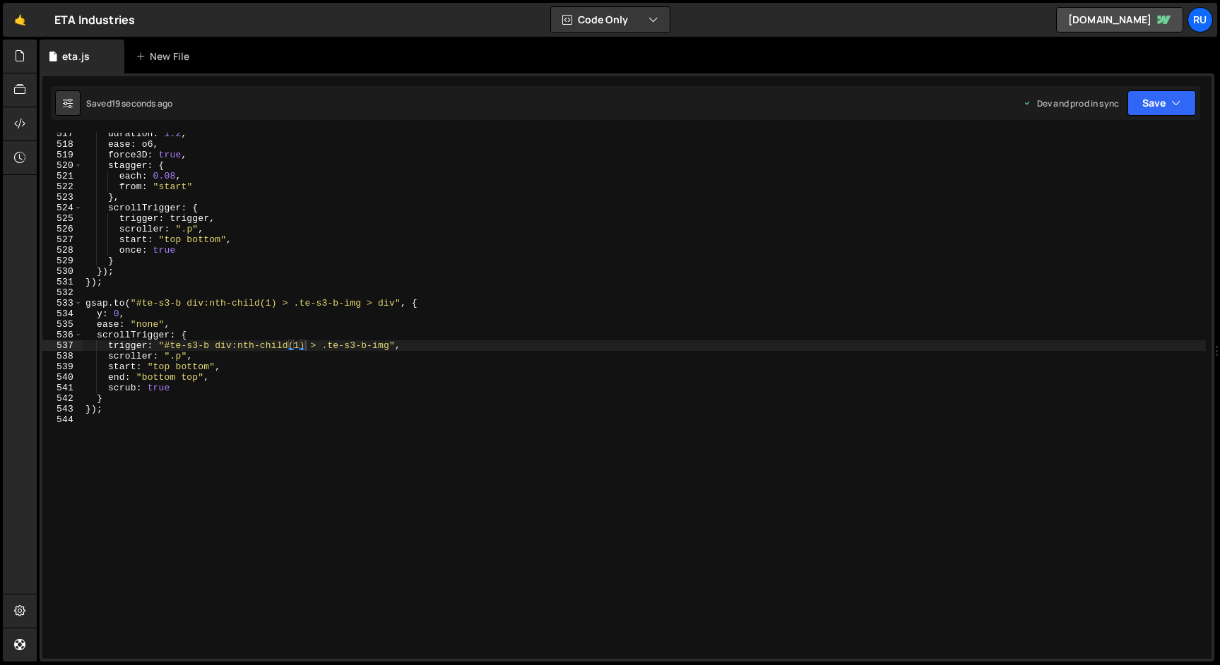
drag, startPoint x: 298, startPoint y: 345, endPoint x: 305, endPoint y: 360, distance: 16.4
click at [300, 349] on div "duration : 1.2 , ease : o6 , force3D : true , stagger : { each : 0.08 , from : …" at bounding box center [644, 402] width 1123 height 547
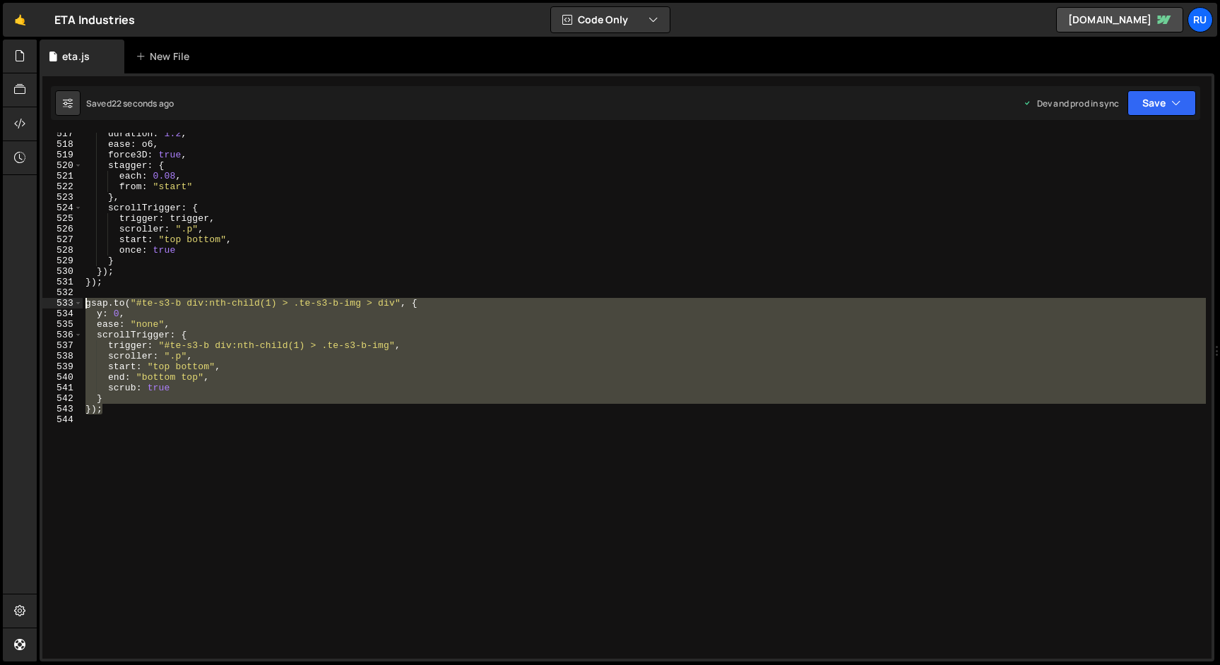
drag, startPoint x: 199, startPoint y: 412, endPoint x: 31, endPoint y: 302, distance: 200.9
click at [31, 302] on div "Hold on a sec... Are you certain you wish to leave this page? Any changes you'v…" at bounding box center [610, 332] width 1220 height 665
paste textarea "});"
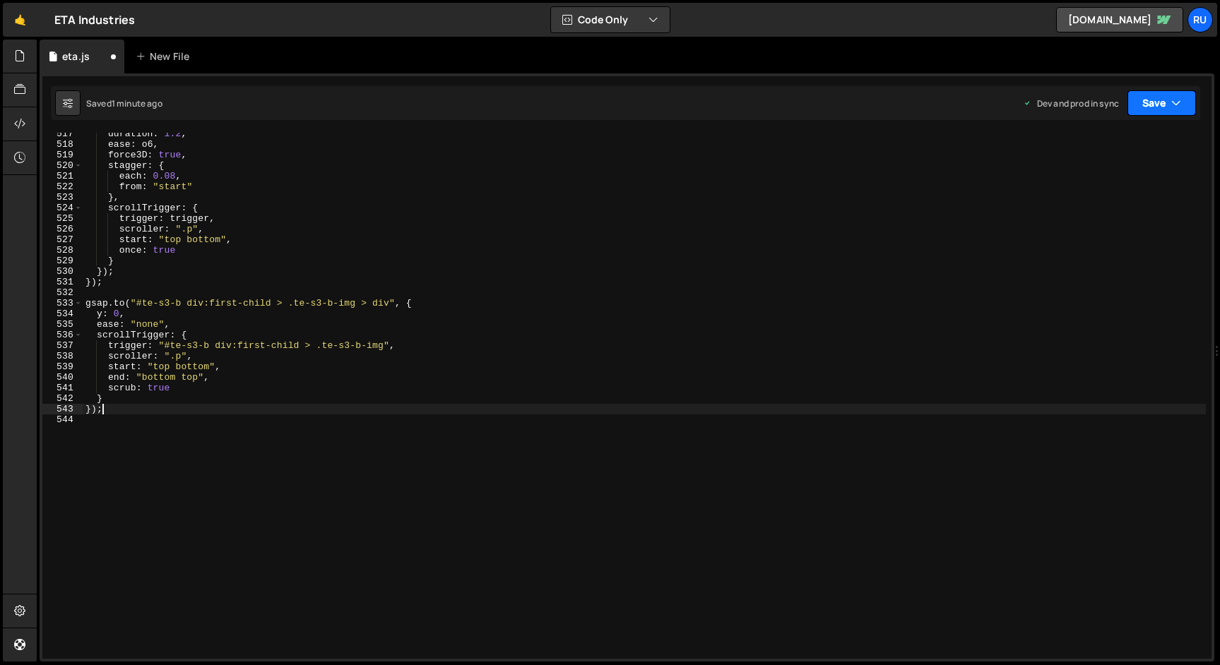
click at [1169, 104] on button "Save" at bounding box center [1161, 102] width 68 height 25
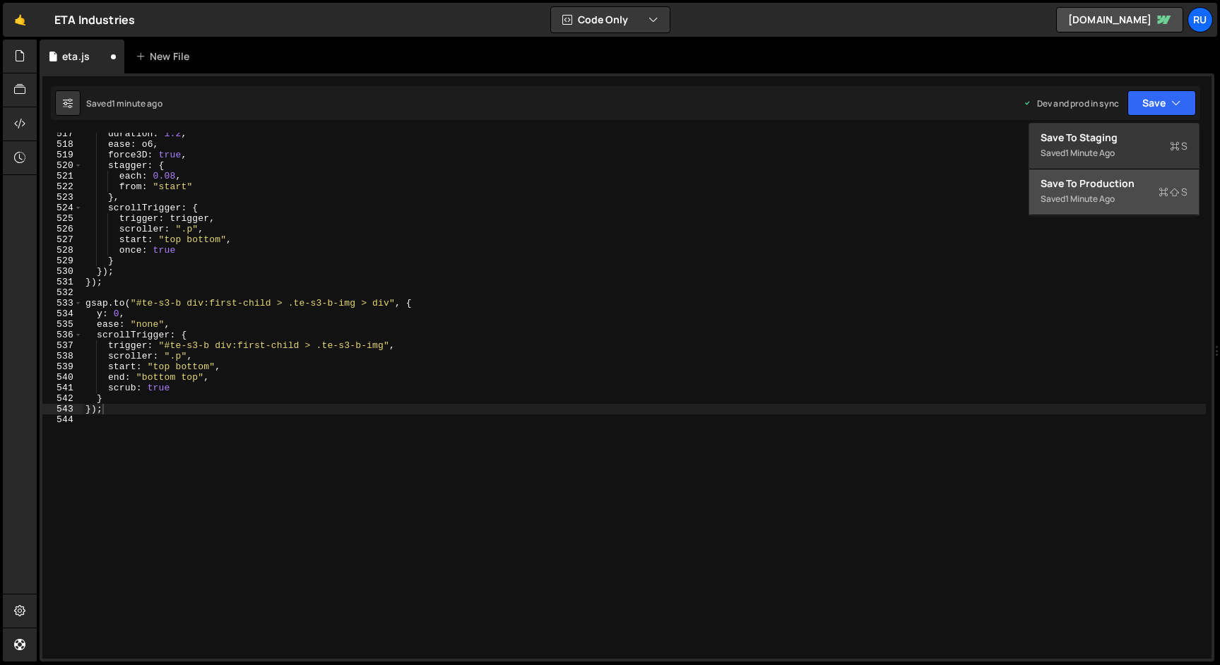
click at [1134, 188] on div "Save to Production S" at bounding box center [1113, 184] width 147 height 14
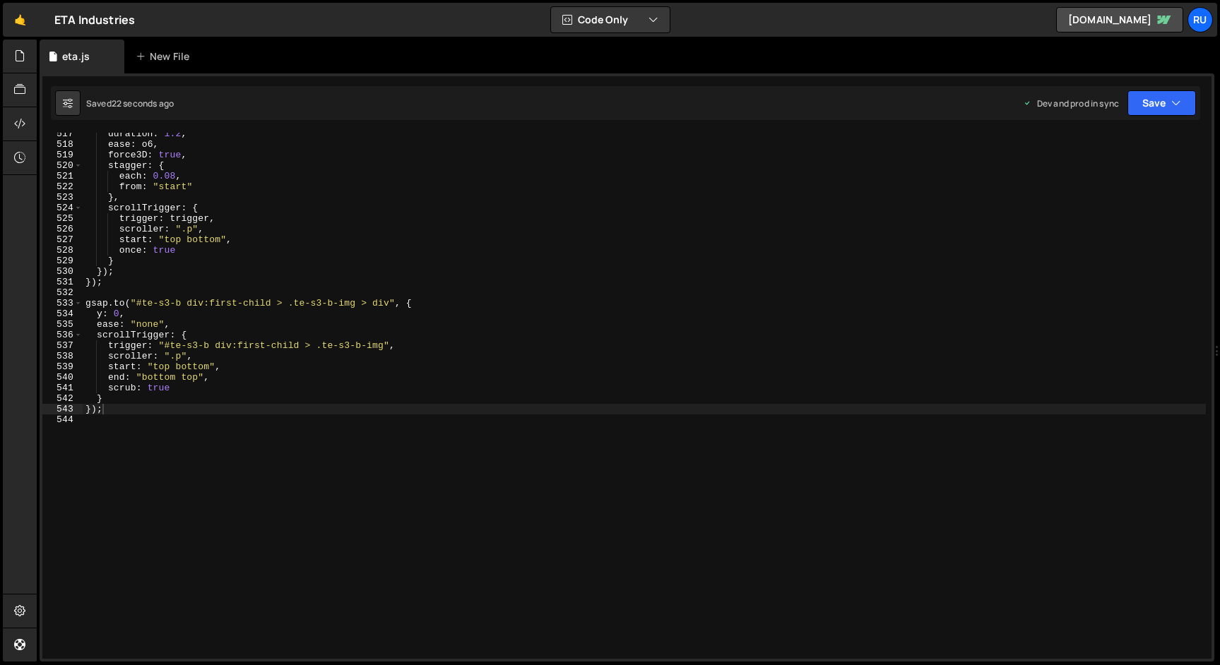
scroll to position [5464, 0]
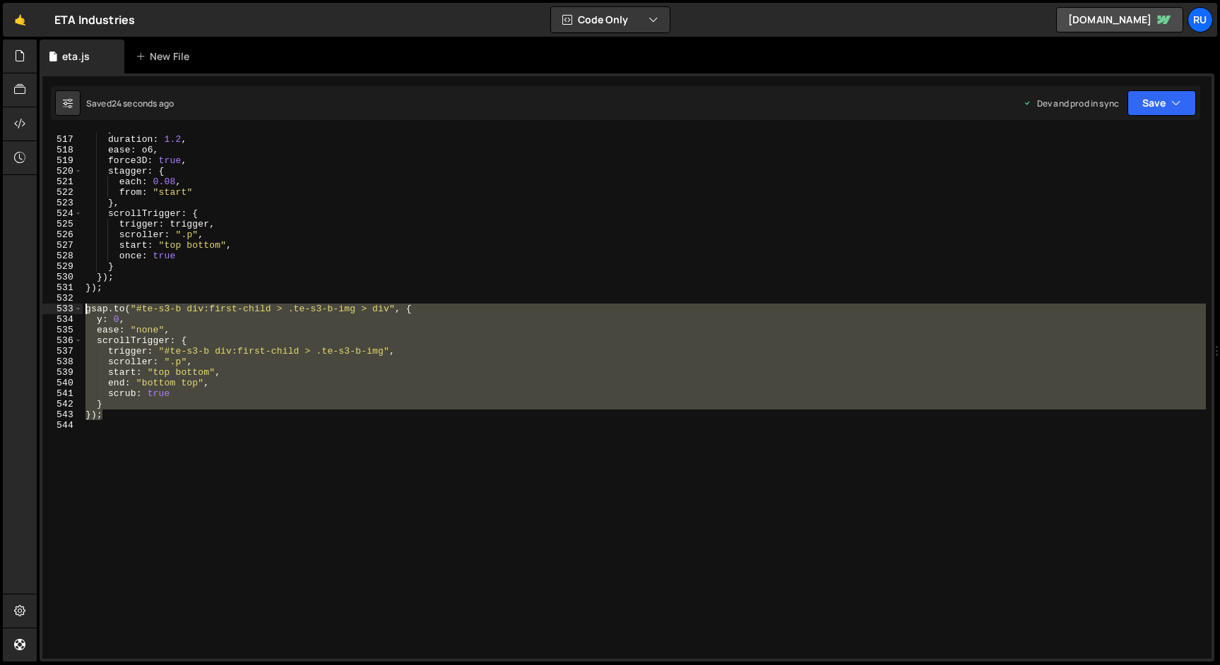
drag, startPoint x: 135, startPoint y: 416, endPoint x: 44, endPoint y: 327, distance: 126.8
click at [27, 311] on div "Hold on a sec... Are you certain you wish to leave this page? Any changes you'v…" at bounding box center [610, 332] width 1220 height 665
click at [129, 415] on div "y : "110%" , duration : 1.2 , ease : o6 , force3D : true , stagger : { each : 0…" at bounding box center [644, 396] width 1123 height 526
type textarea "});"
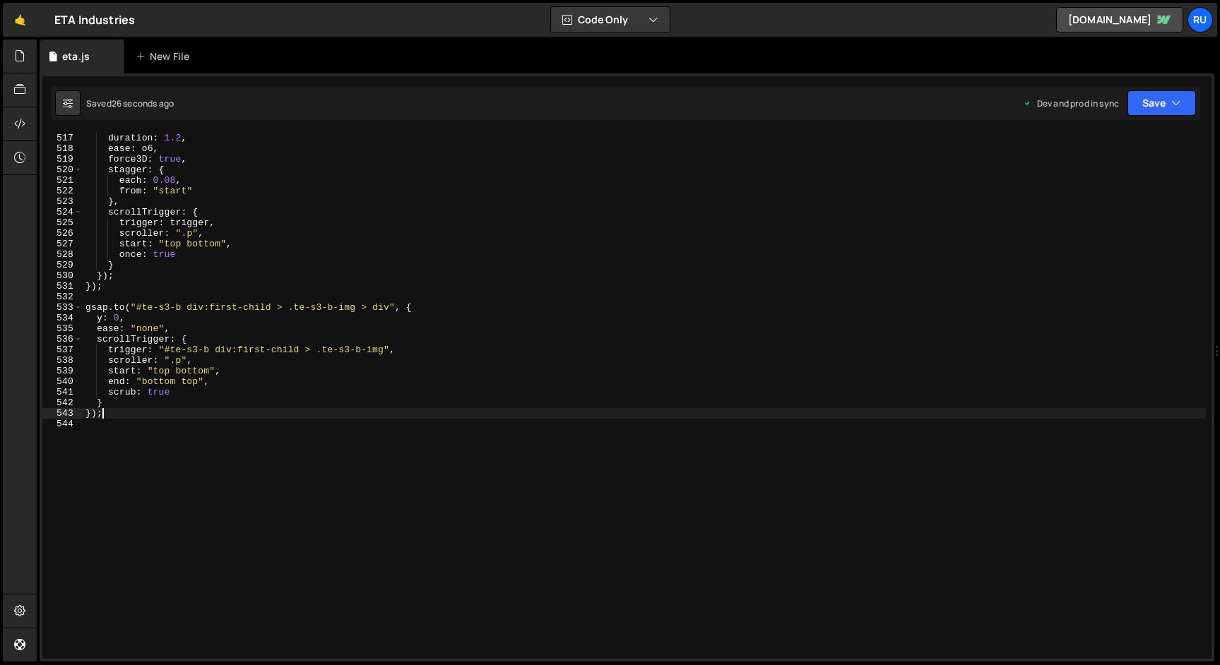
scroll to position [0, 0]
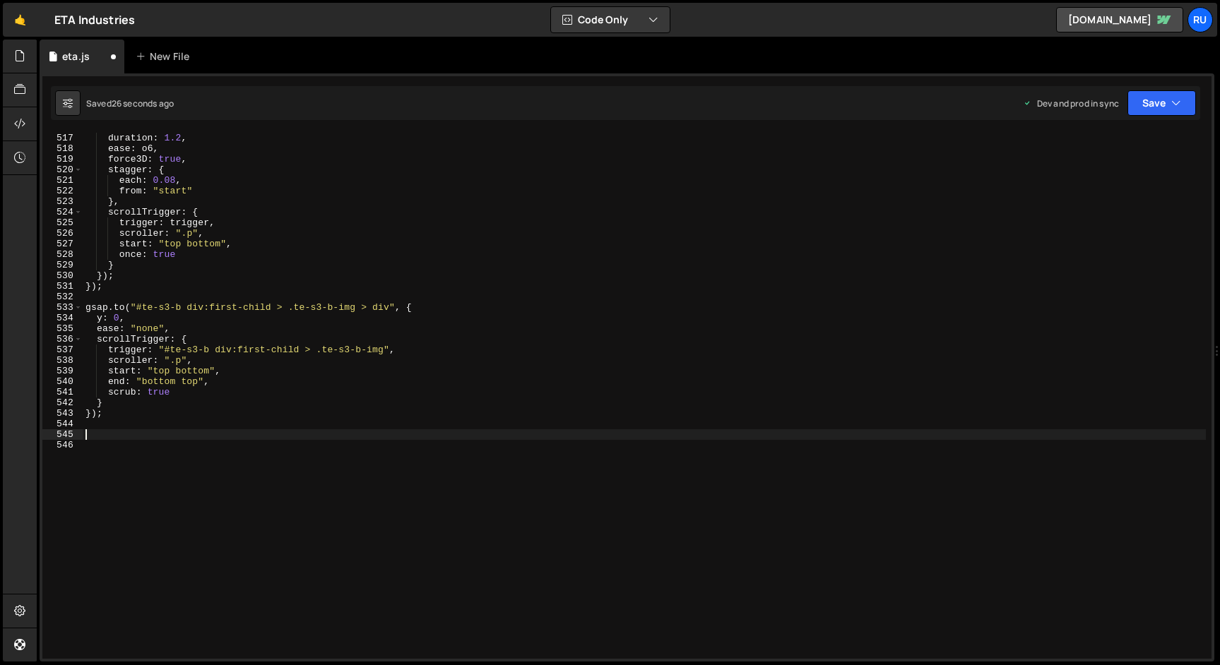
paste textarea "});"
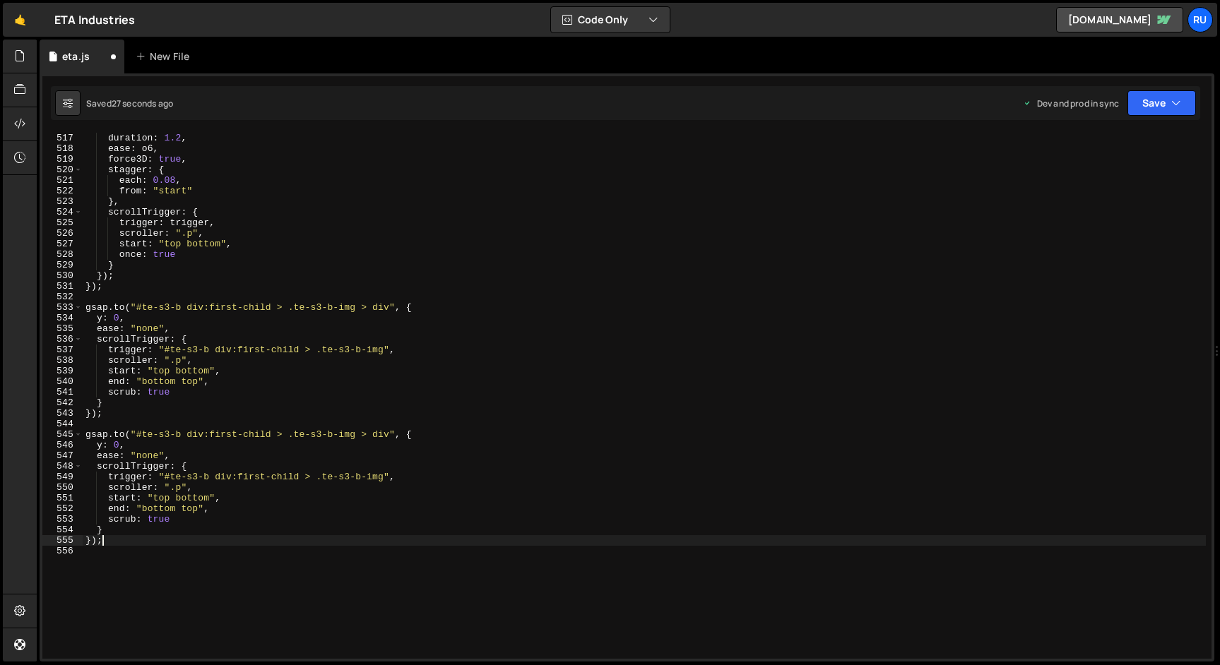
click at [225, 435] on div "y : "110%" , duration : 1.2 , ease : o6 , force3D : true , stagger : { each : 0…" at bounding box center [644, 395] width 1123 height 547
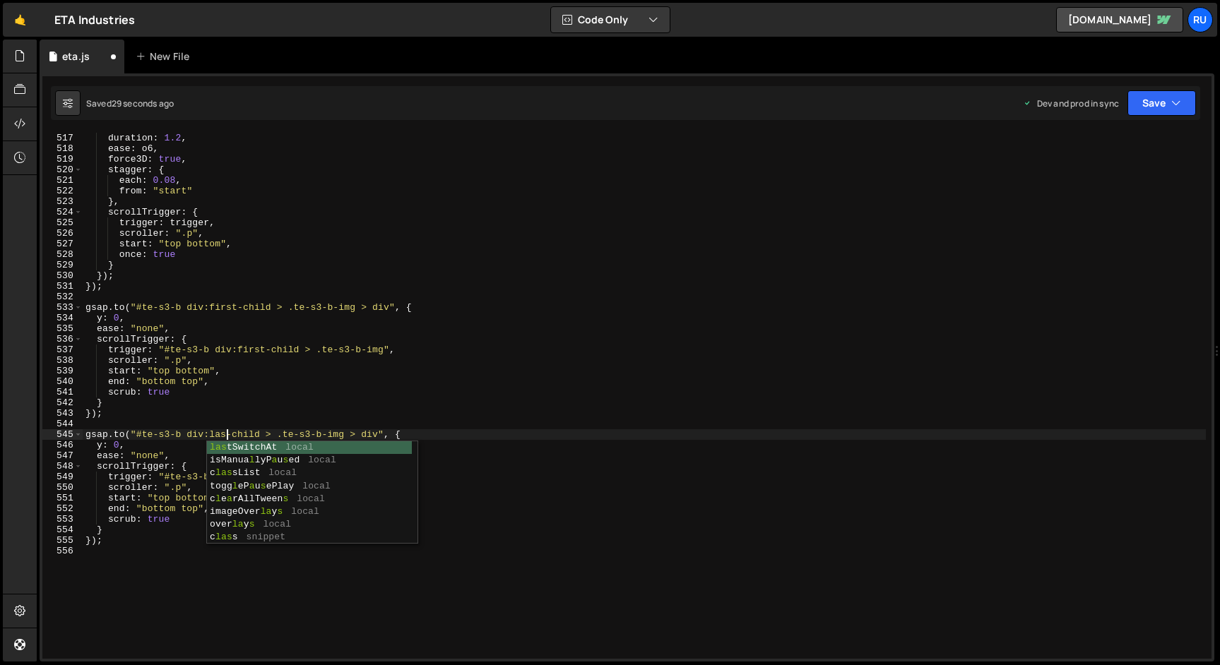
type textarea "[DOMAIN_NAME]("#te-s3-b div:last-child > .te-s3-b-img > div", {"
click at [234, 419] on div "y : "110%" , duration : 1.2 , ease : o6 , force3D : true , stagger : { each : 0…" at bounding box center [644, 395] width 1123 height 547
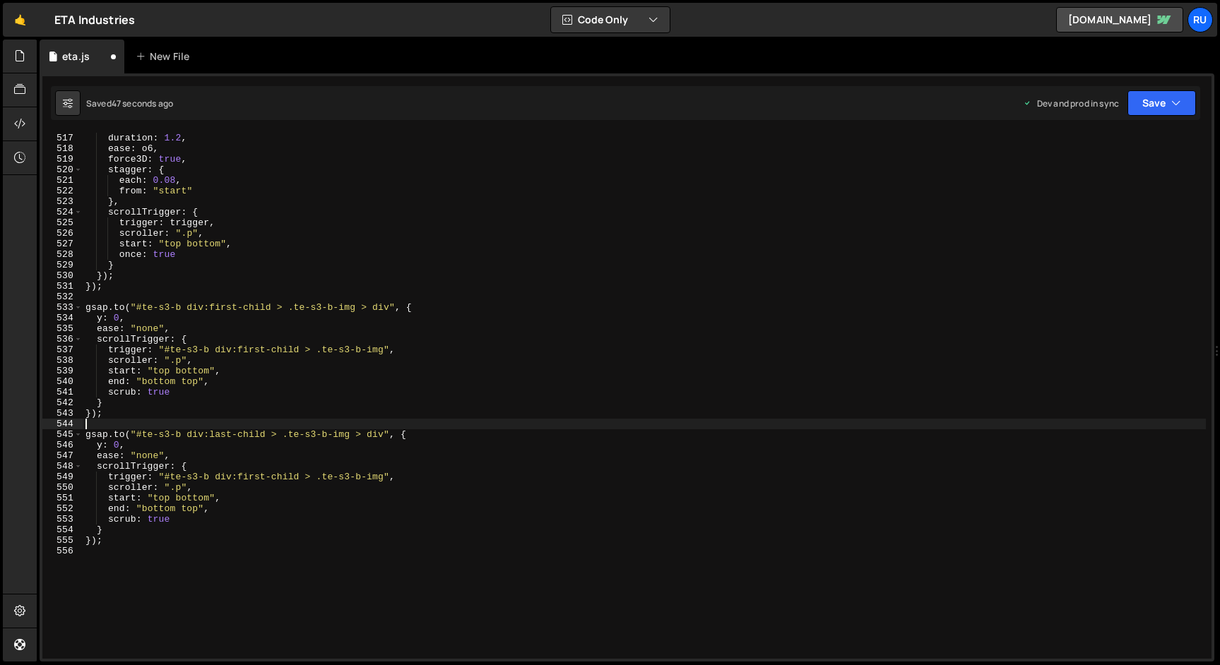
click at [249, 479] on div "y : "110%" , duration : 1.2 , ease : o6 , force3D : true , stagger : { each : 0…" at bounding box center [644, 395] width 1123 height 547
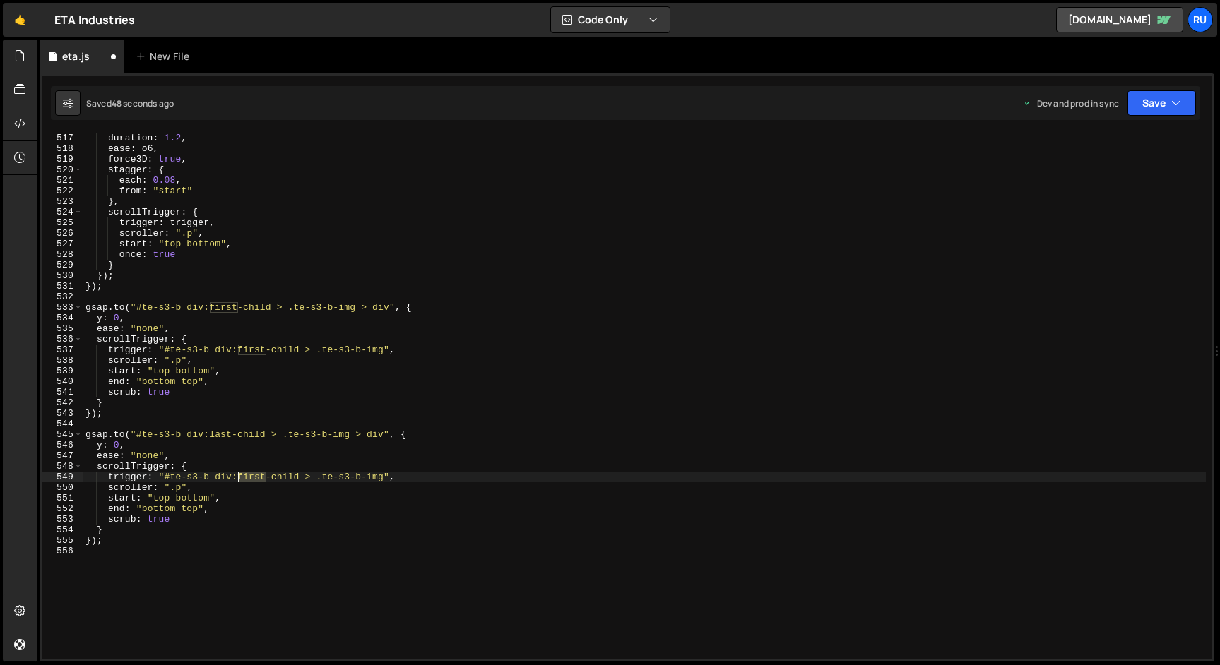
click at [249, 479] on div "y : "110%" , duration : 1.2 , ease : o6 , force3D : true , stagger : { each : 0…" at bounding box center [644, 395] width 1123 height 547
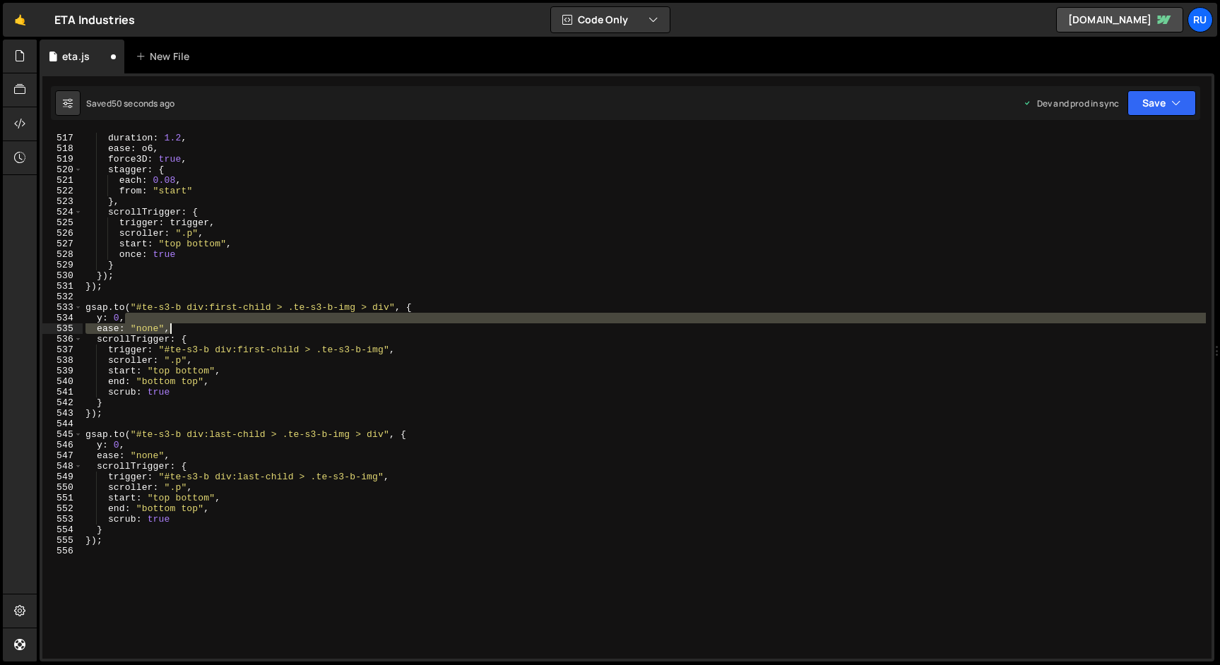
click at [779, 324] on div "y : "110%" , duration : 1.2 , ease : o6 , force3D : true , stagger : { each : 0…" at bounding box center [644, 395] width 1123 height 547
drag, startPoint x: 1147, startPoint y: 111, endPoint x: 1135, endPoint y: 138, distance: 29.8
click at [1146, 111] on button "Save" at bounding box center [1161, 102] width 68 height 25
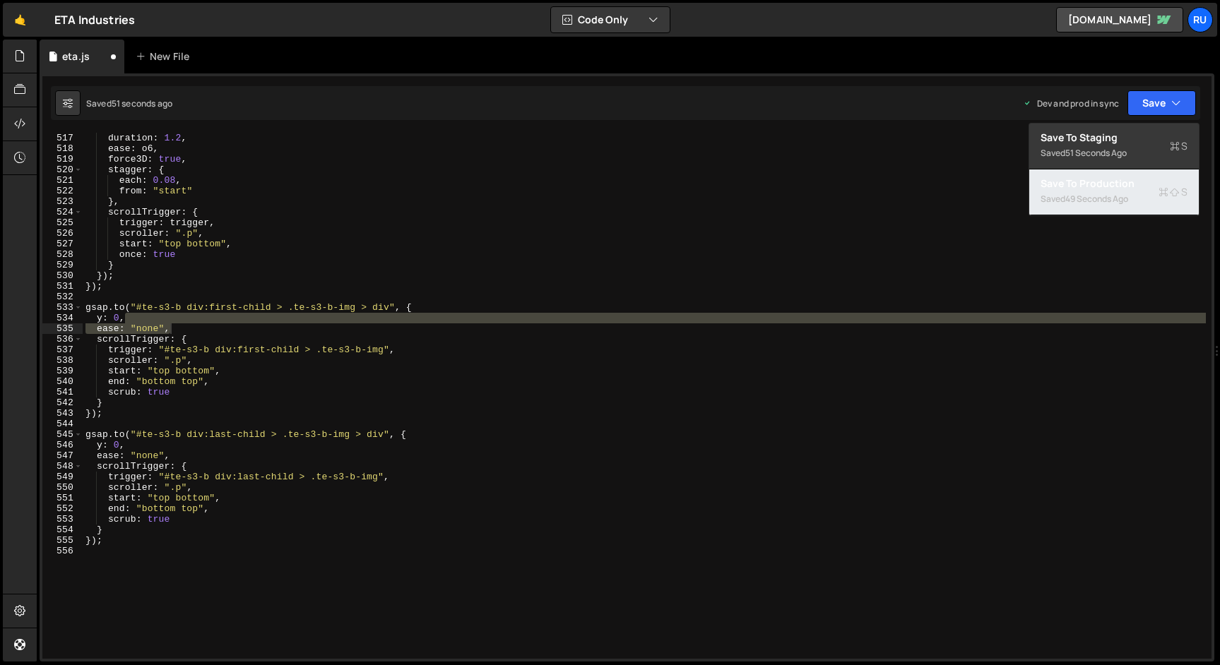
click at [1128, 194] on div "49 seconds ago" at bounding box center [1096, 199] width 63 height 12
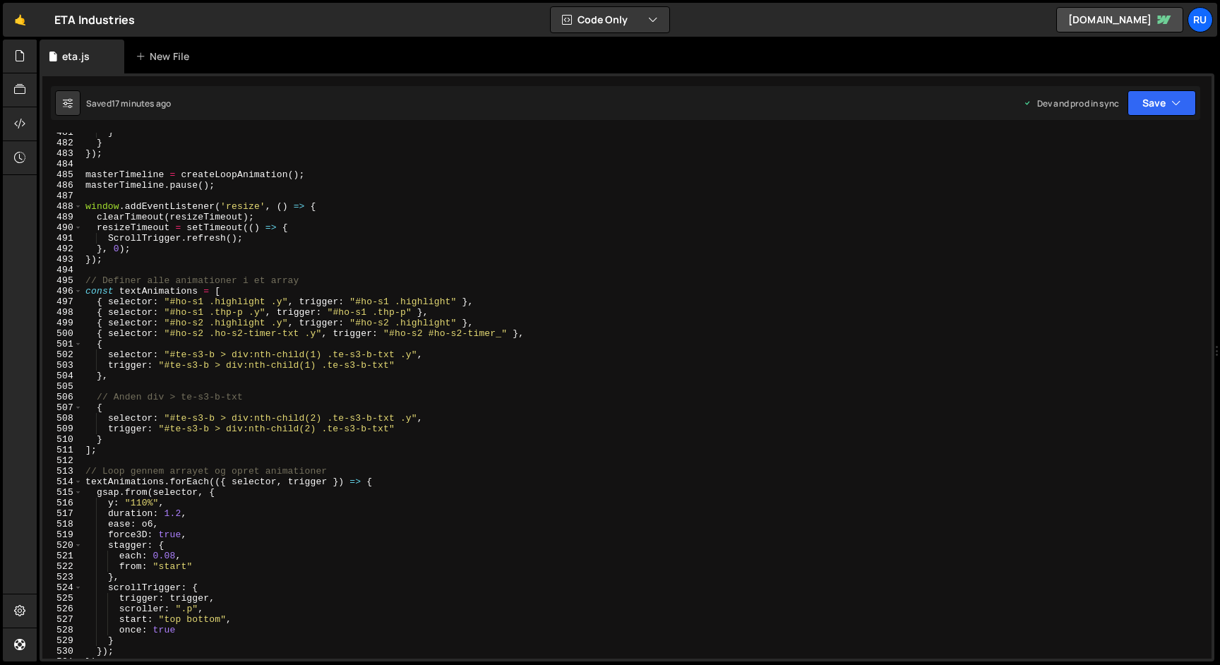
scroll to position [5115, 0]
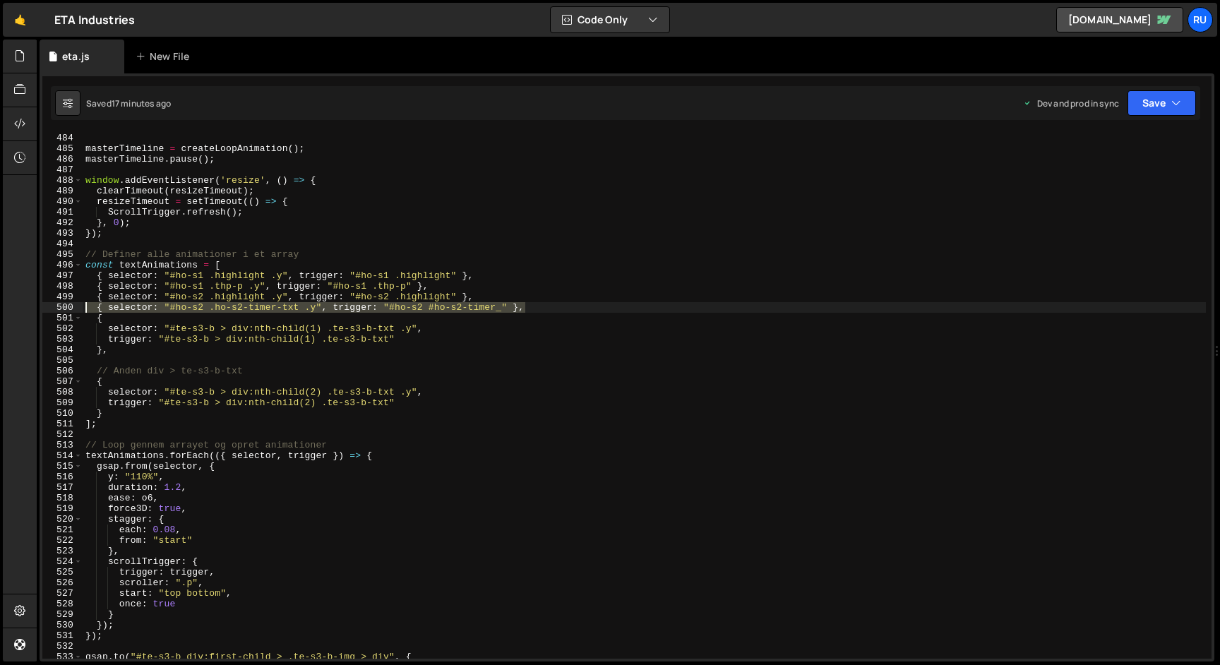
drag, startPoint x: 545, startPoint y: 305, endPoint x: 54, endPoint y: 305, distance: 491.5
click at [54, 305] on div "{ selector: "#ho-s2 .ho-s2-timer-txt .y", trigger: "#ho-s2 #ho-s2-timer_" }, 48…" at bounding box center [626, 396] width 1169 height 526
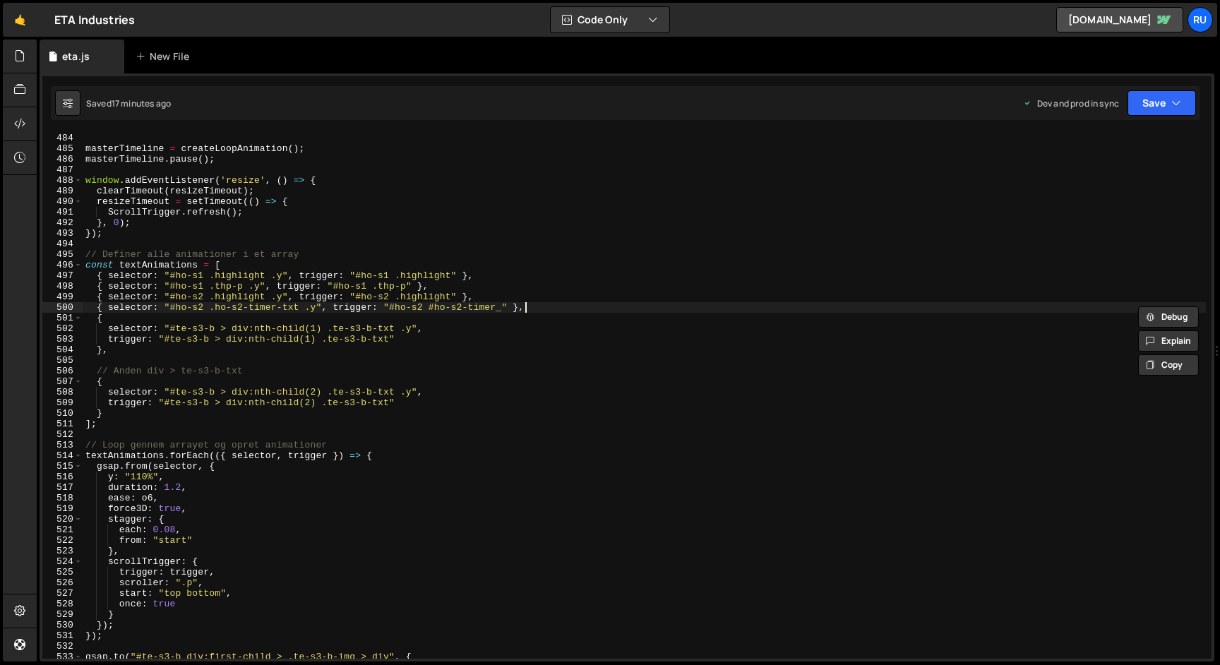
click at [538, 305] on div "}) ; masterTimeline = createLoopAnimation ( ) ; masterTimeline . pause ( ) ; wi…" at bounding box center [644, 395] width 1123 height 547
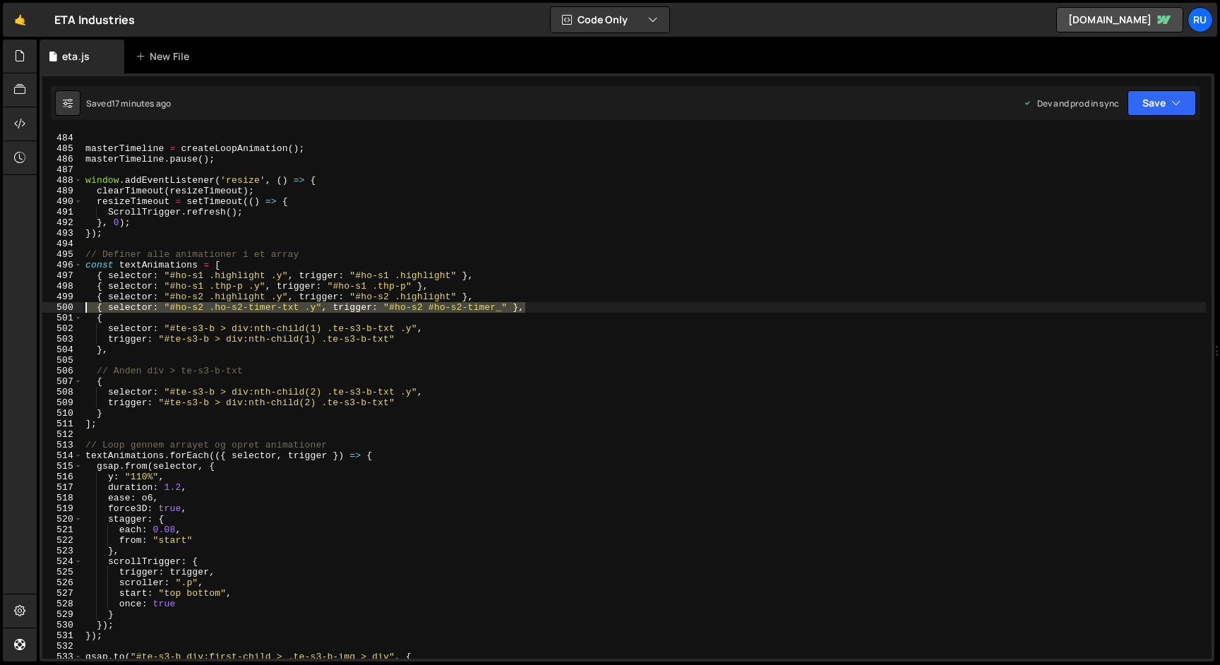
drag, startPoint x: 555, startPoint y: 305, endPoint x: 21, endPoint y: 306, distance: 533.8
click at [21, 306] on div "Hold on a sec... Are you certain you wish to leave this page? Any changes you'v…" at bounding box center [610, 332] width 1220 height 665
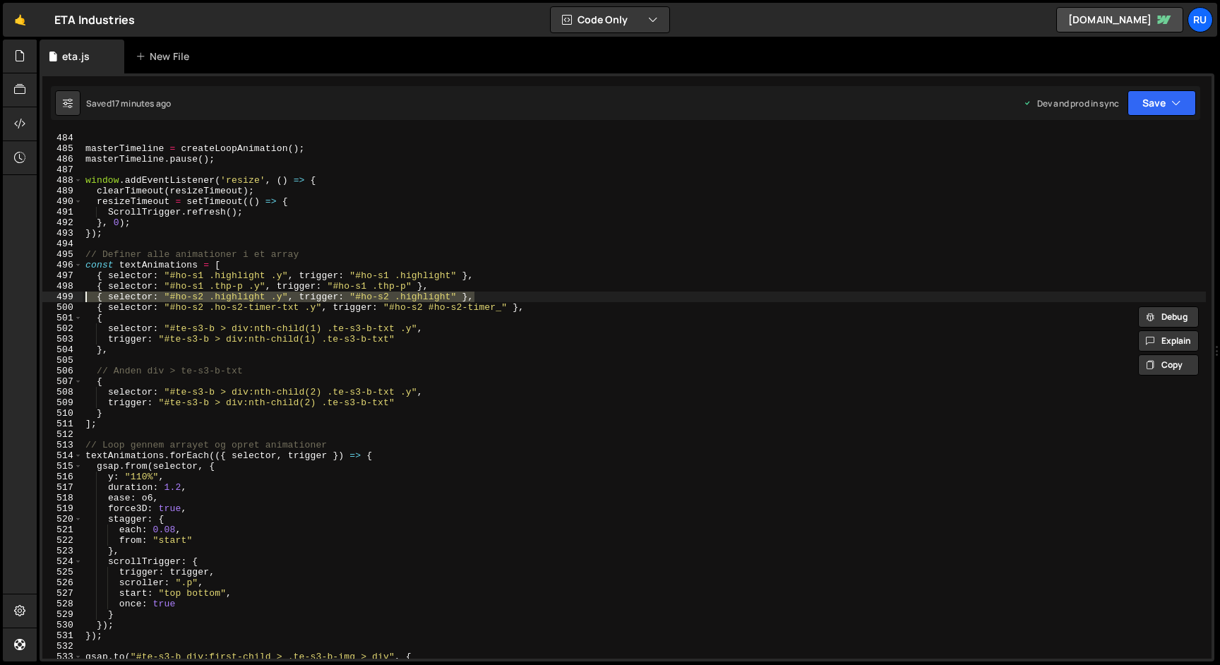
drag, startPoint x: 496, startPoint y: 299, endPoint x: 32, endPoint y: 297, distance: 463.2
click at [32, 297] on div "Hold on a sec... Are you certain you wish to leave this page? Any changes you'v…" at bounding box center [610, 332] width 1220 height 665
click at [543, 309] on div "}) ; masterTimeline = createLoopAnimation ( ) ; masterTimeline . pause ( ) ; wi…" at bounding box center [644, 395] width 1123 height 547
type textarea "{ selector: "#ho-s2 .ho-s2-timer-txt .y", trigger: "#ho-s2 #ho-s2-timer_" },"
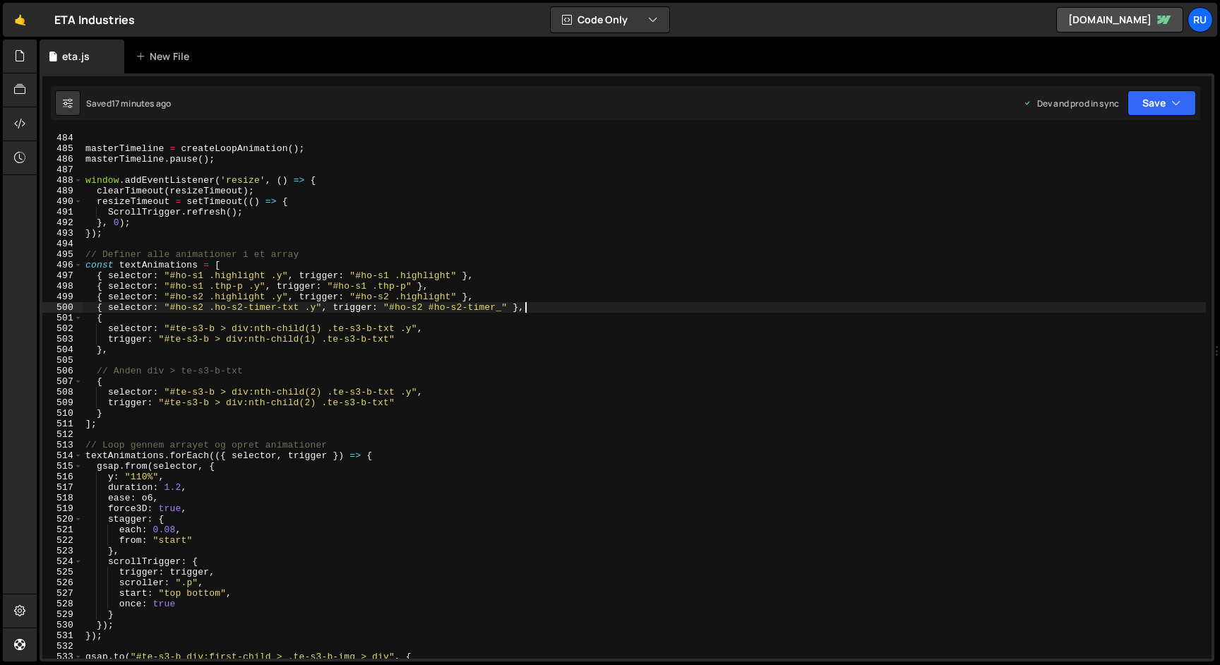
scroll to position [0, 0]
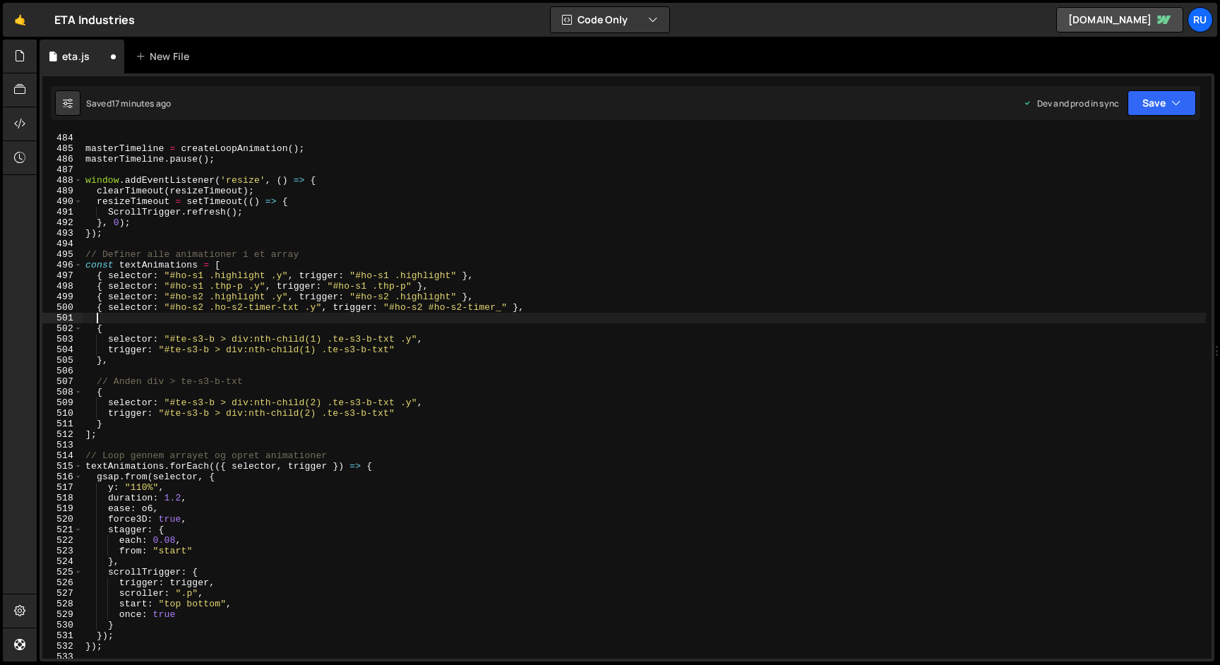
paste textarea "{ selector: "#ho-s2 .highlight .y", trigger: "#ho-s2 .highlight" },"
click at [202, 318] on div "}) ; masterTimeline = createLoopAnimation ( ) ; masterTimeline . pause ( ) ; wi…" at bounding box center [644, 395] width 1123 height 547
drag, startPoint x: 203, startPoint y: 318, endPoint x: 177, endPoint y: 319, distance: 26.1
click at [177, 319] on div "}) ; masterTimeline = createLoopAnimation ( ) ; masterTimeline . pause ( ) ; wi…" at bounding box center [644, 395] width 1123 height 547
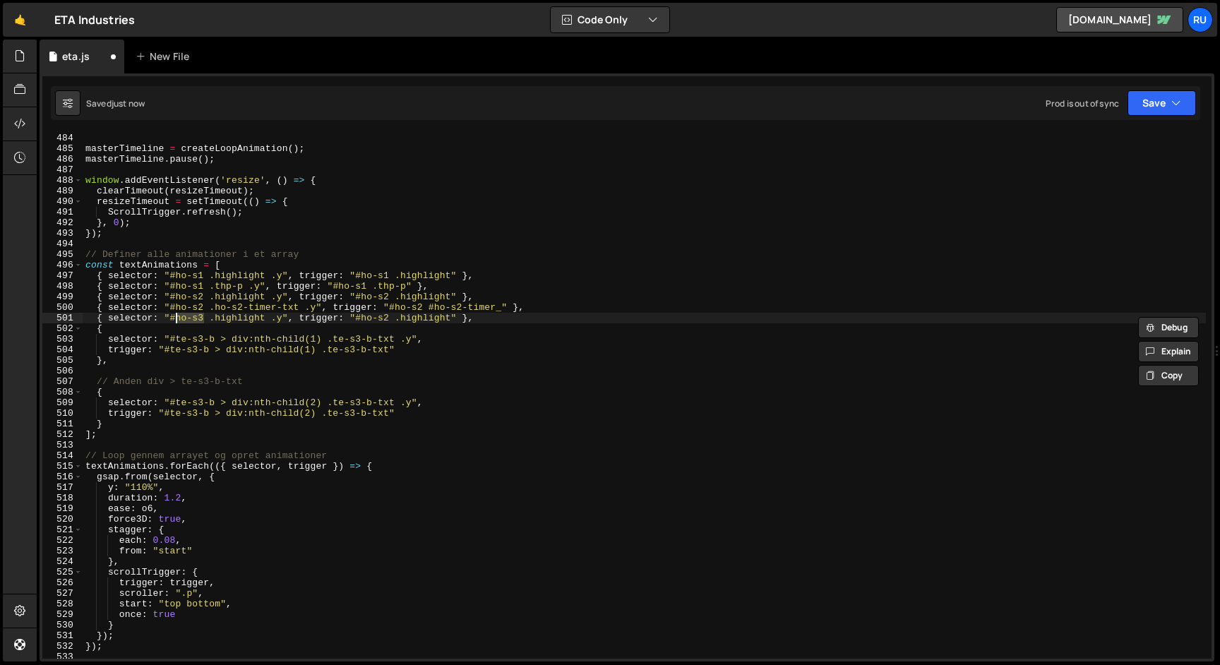
paste textarea ".te-s3-a"
click at [181, 323] on div "}) ; masterTimeline = createLoopAnimation ( ) ; masterTimeline . pause ( ) ; wi…" at bounding box center [644, 395] width 1123 height 547
click at [400, 317] on div "}) ; masterTimeline = createLoopAnimation ( ) ; masterTimeline . pause ( ) ; wi…" at bounding box center [644, 395] width 1123 height 547
drag, startPoint x: 400, startPoint y: 318, endPoint x: 373, endPoint y: 317, distance: 27.6
click at [373, 317] on div "}) ; masterTimeline = createLoopAnimation ( ) ; masterTimeline . pause ( ) ; wi…" at bounding box center [644, 395] width 1123 height 547
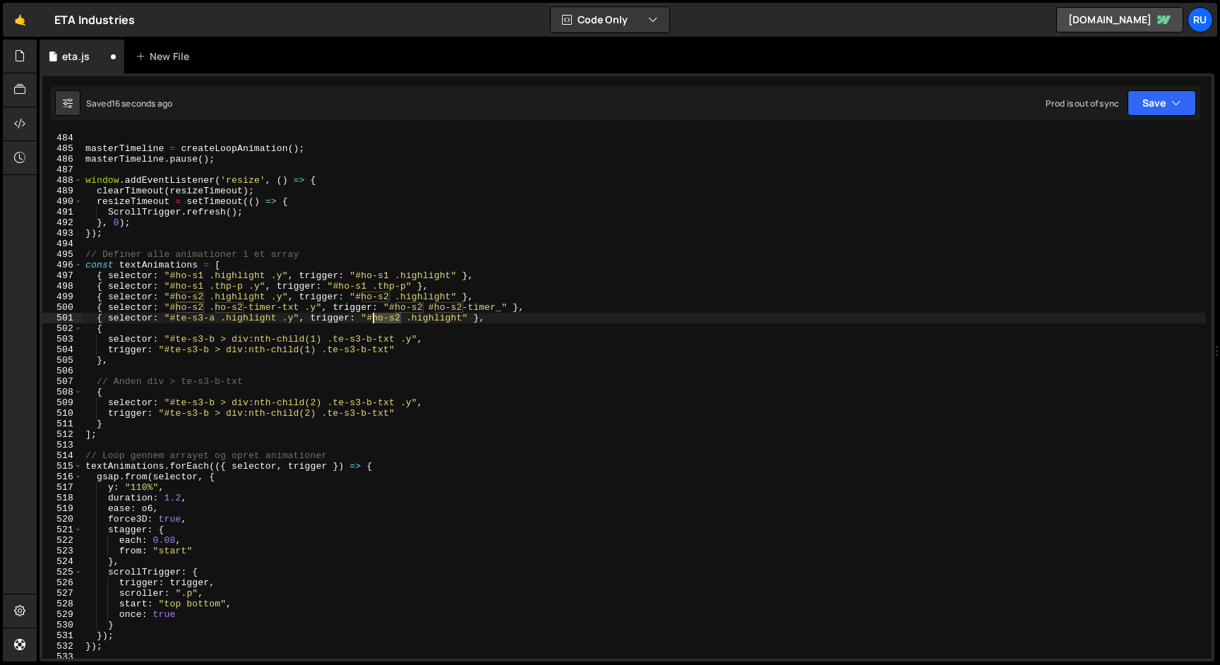
paste textarea ".te-s3-a"
click at [377, 318] on div "}) ; masterTimeline = createLoopAnimation ( ) ; masterTimeline . pause ( ) ; wi…" at bounding box center [644, 395] width 1123 height 547
type textarea "{ selector: "#te-s3-a .highlight .y", trigger: "#te-s3-a .highlight" },"
click at [1151, 97] on button "Save" at bounding box center [1162, 102] width 68 height 25
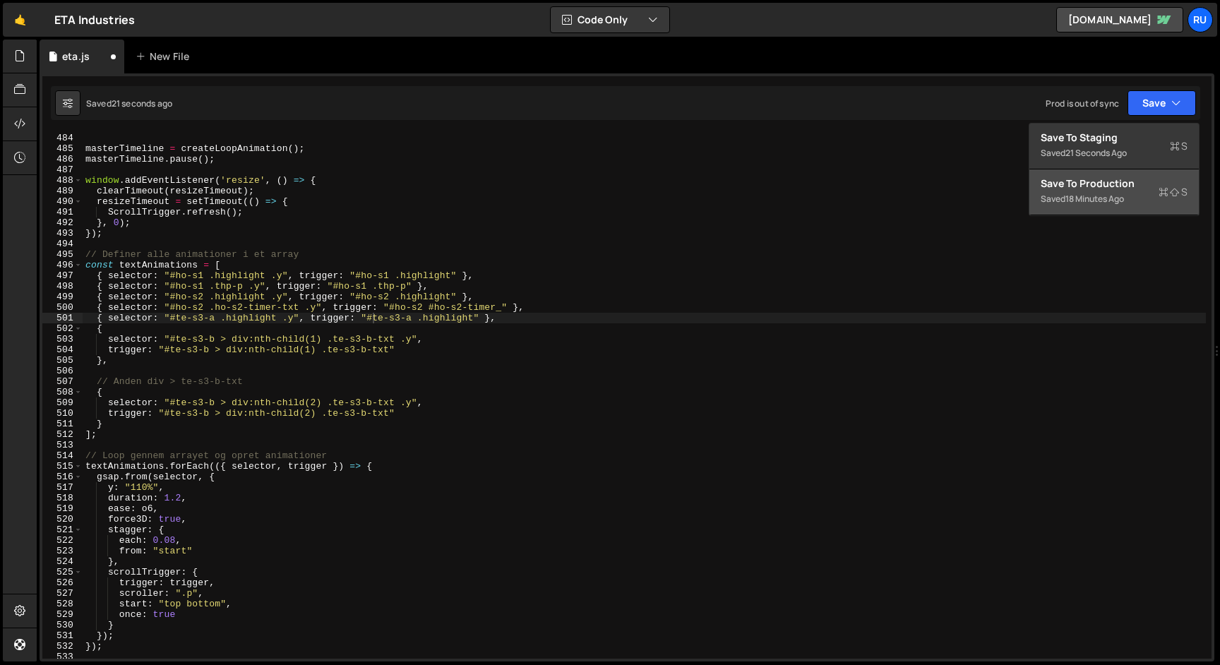
click at [1124, 205] on div "Saved 18 minutes ago" at bounding box center [1114, 199] width 147 height 17
